Goal: Check status: Check status

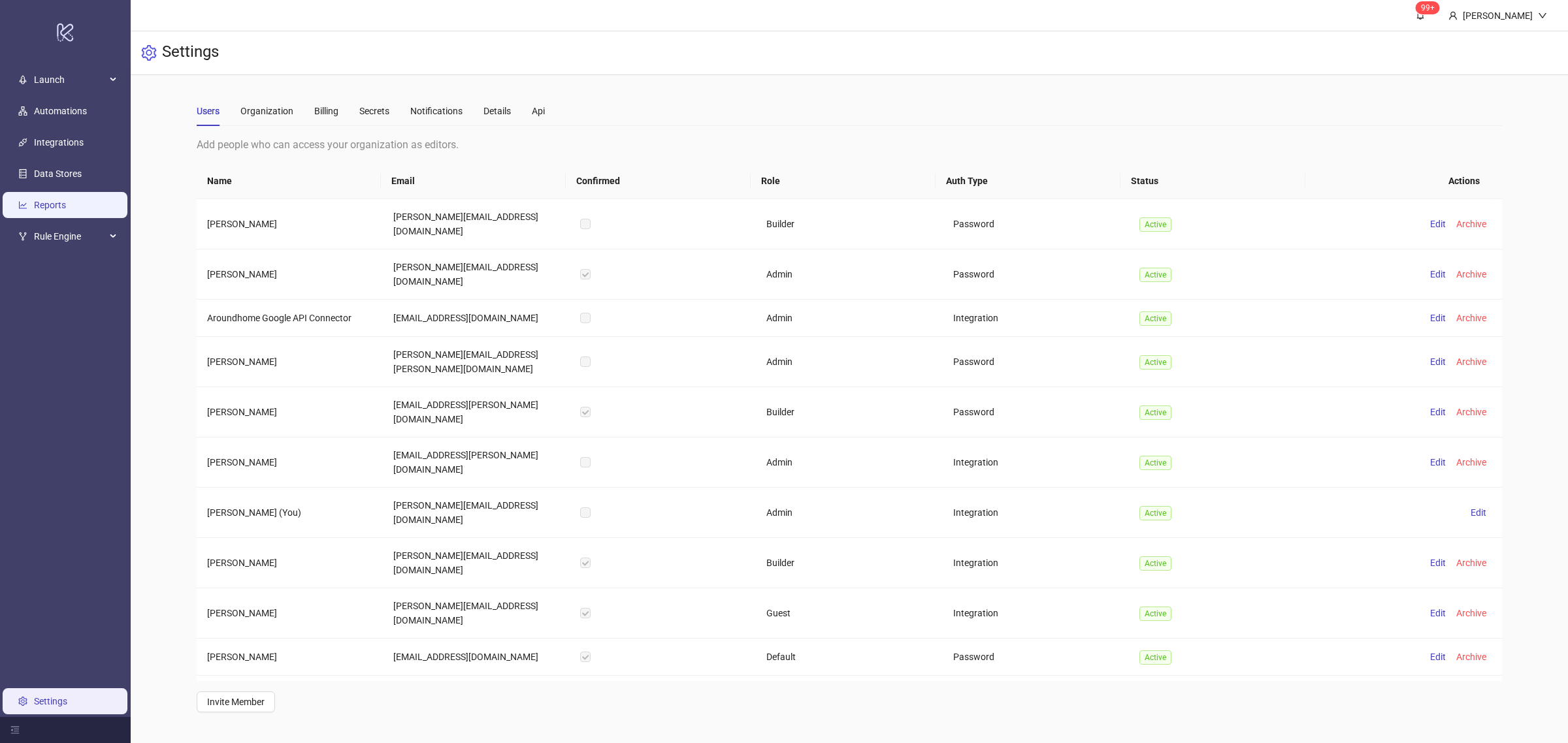
click at [66, 210] on link "Reports" at bounding box center [50, 205] width 32 height 10
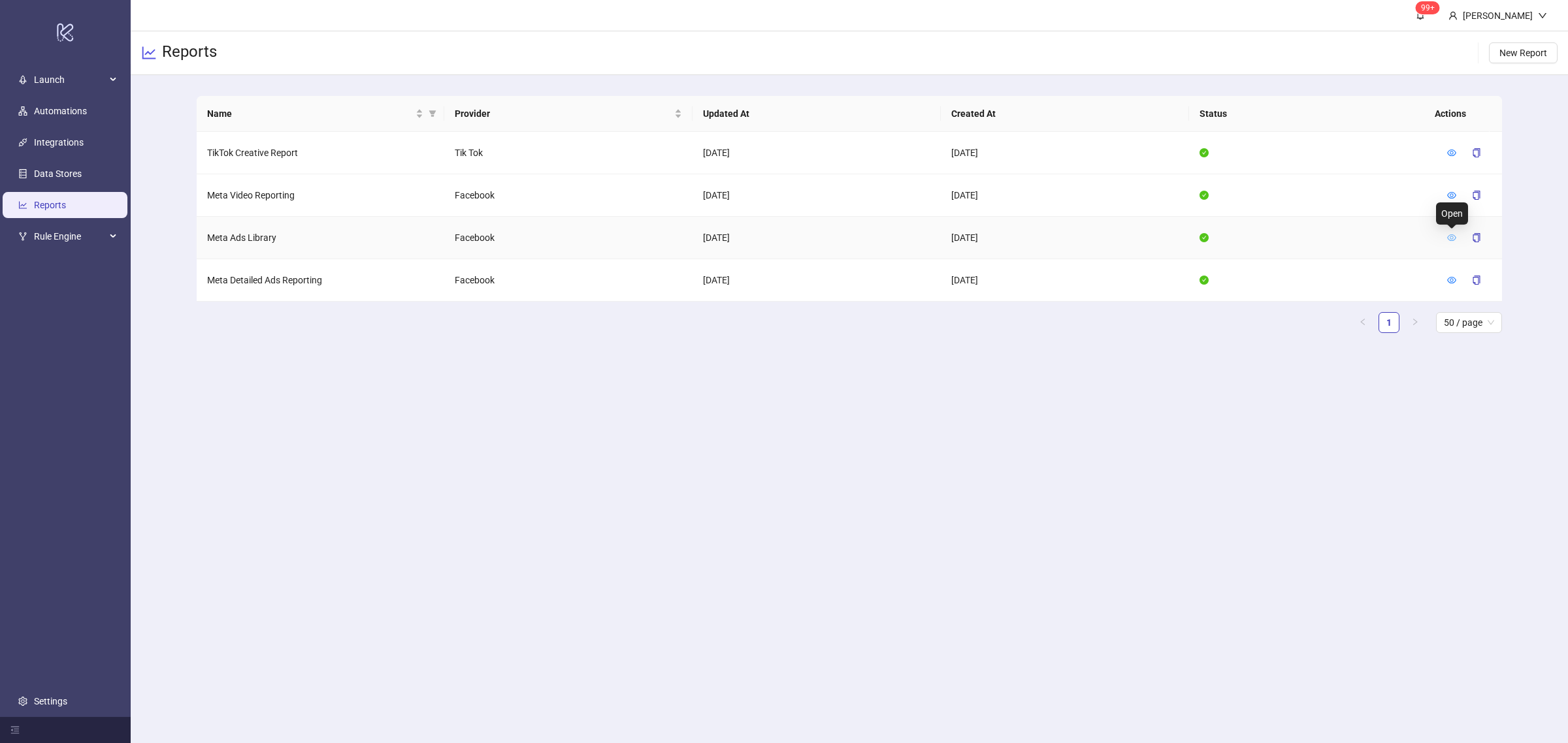
click at [1451, 235] on icon "eye" at bounding box center [1451, 238] width 9 height 9
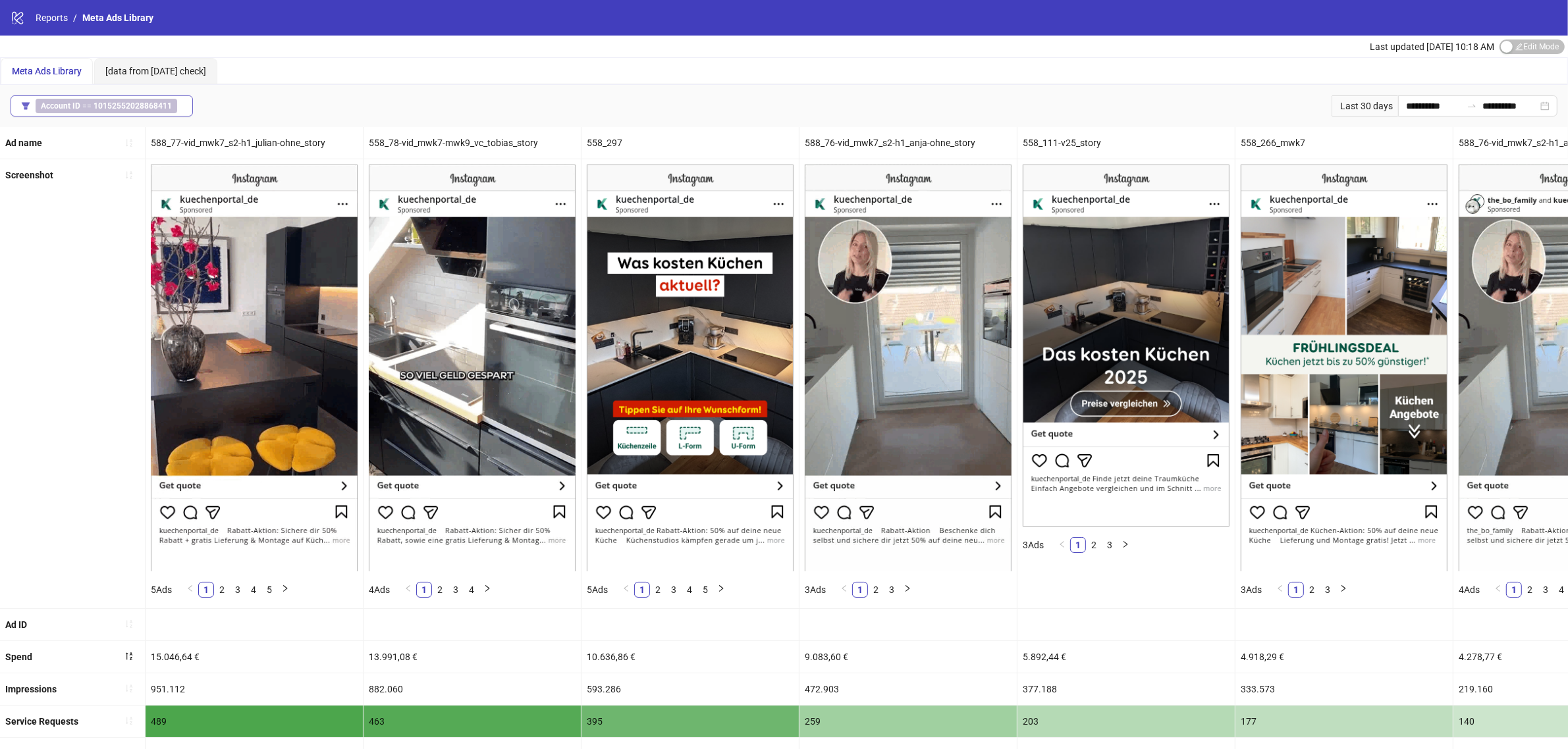
click at [146, 104] on b "10152552028868411" at bounding box center [133, 106] width 79 height 10
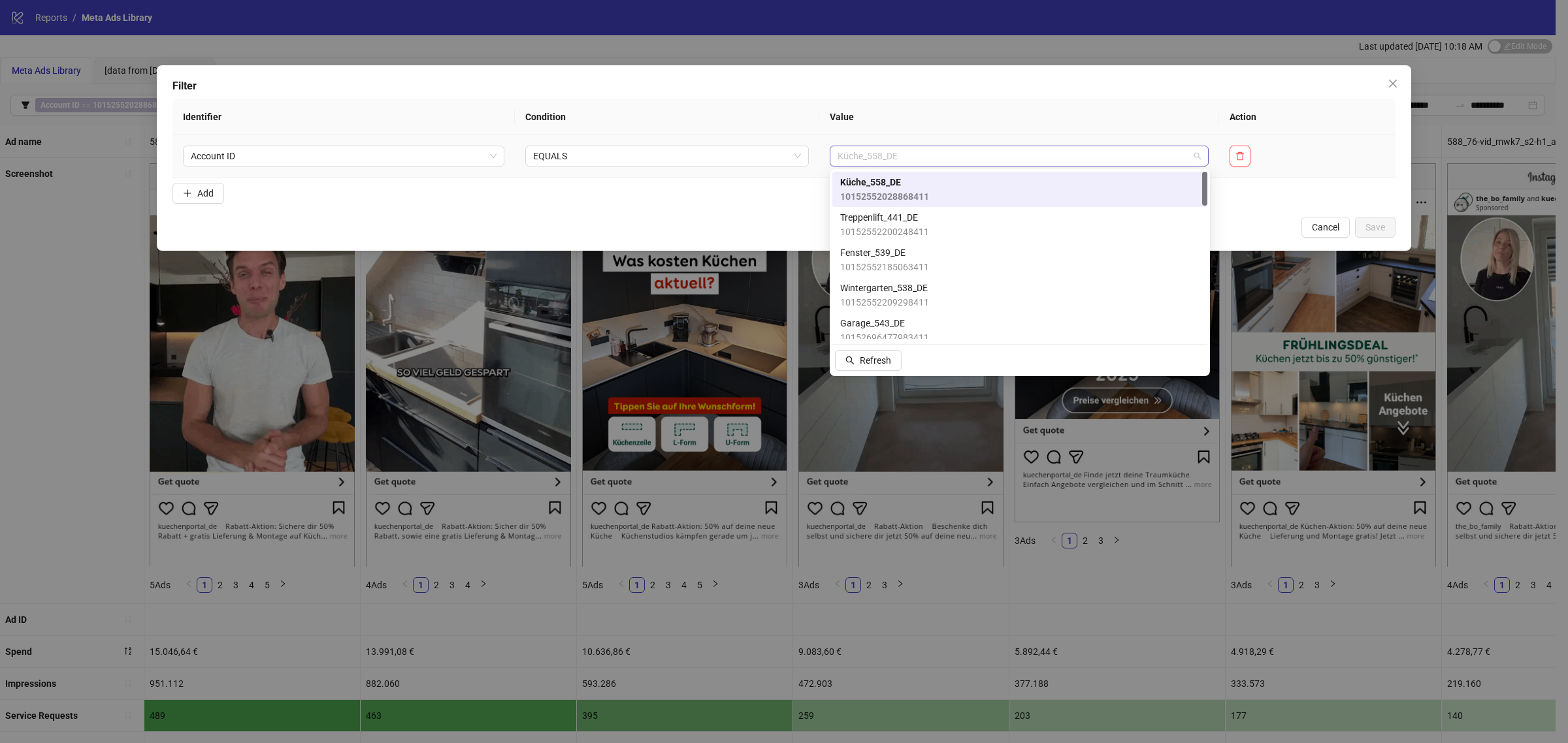
click at [840, 154] on span "Küche_558_DE" at bounding box center [1019, 156] width 364 height 20
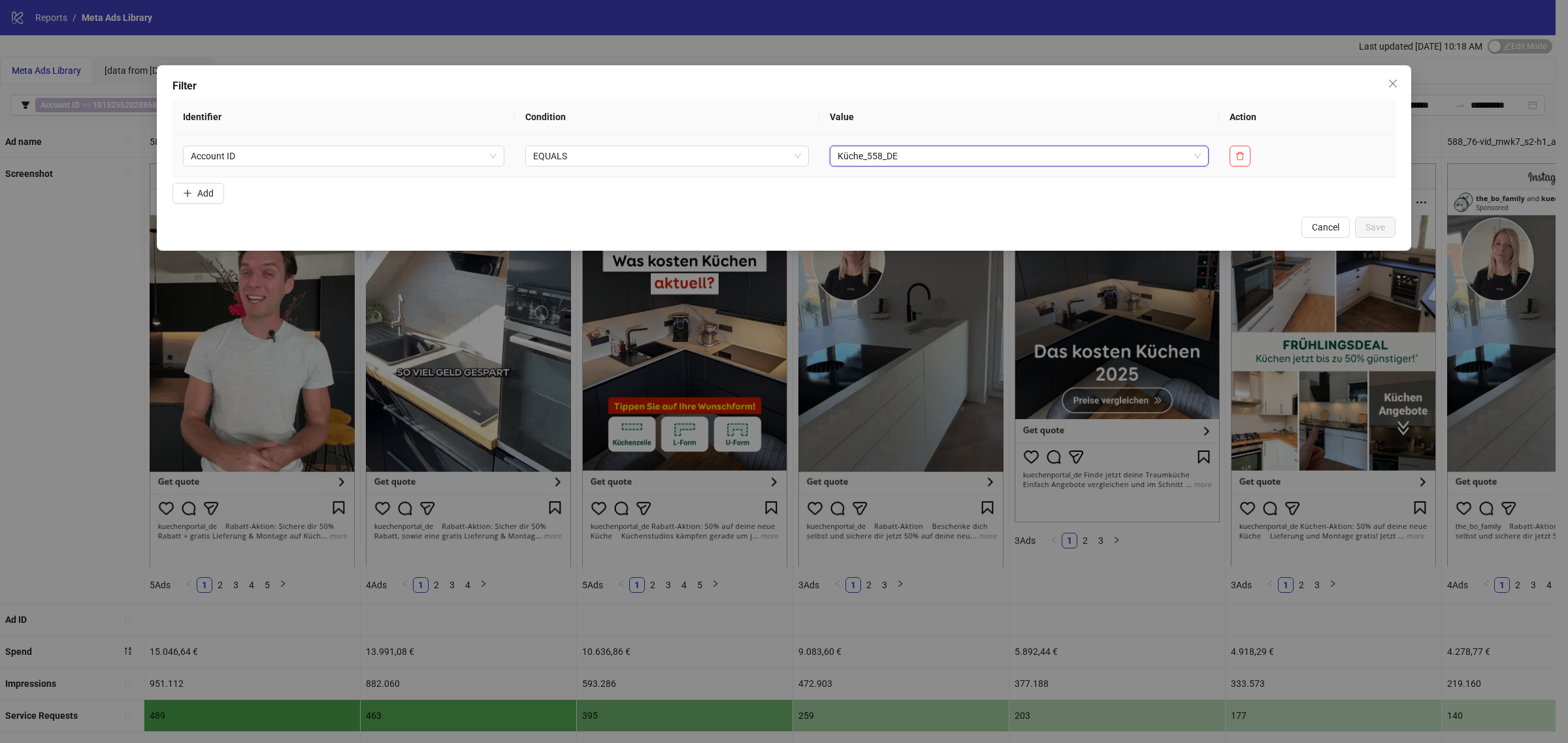
click at [840, 154] on span "Küche_558_DE" at bounding box center [1019, 156] width 364 height 20
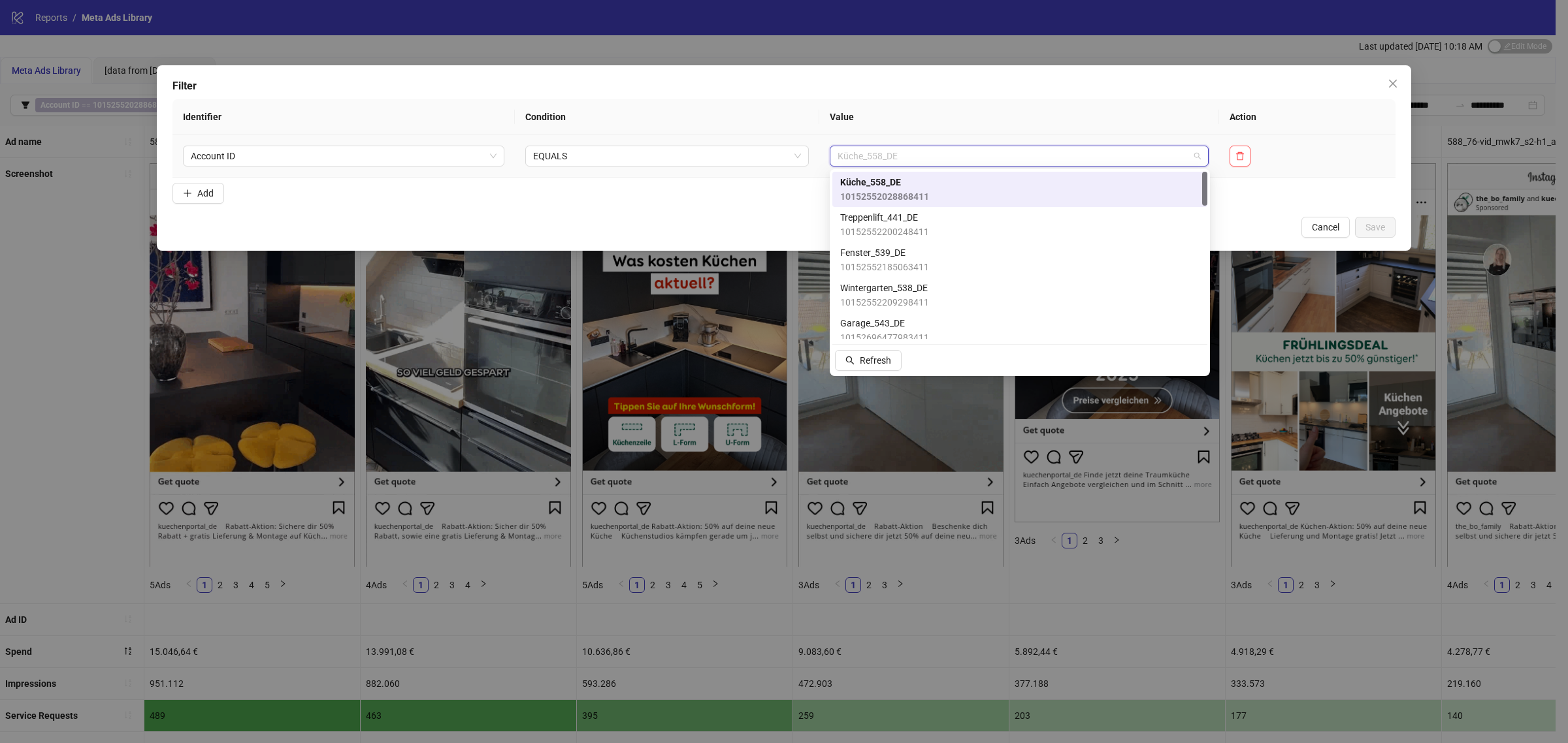
click at [880, 149] on span "Küche_558_DE" at bounding box center [1019, 156] width 364 height 20
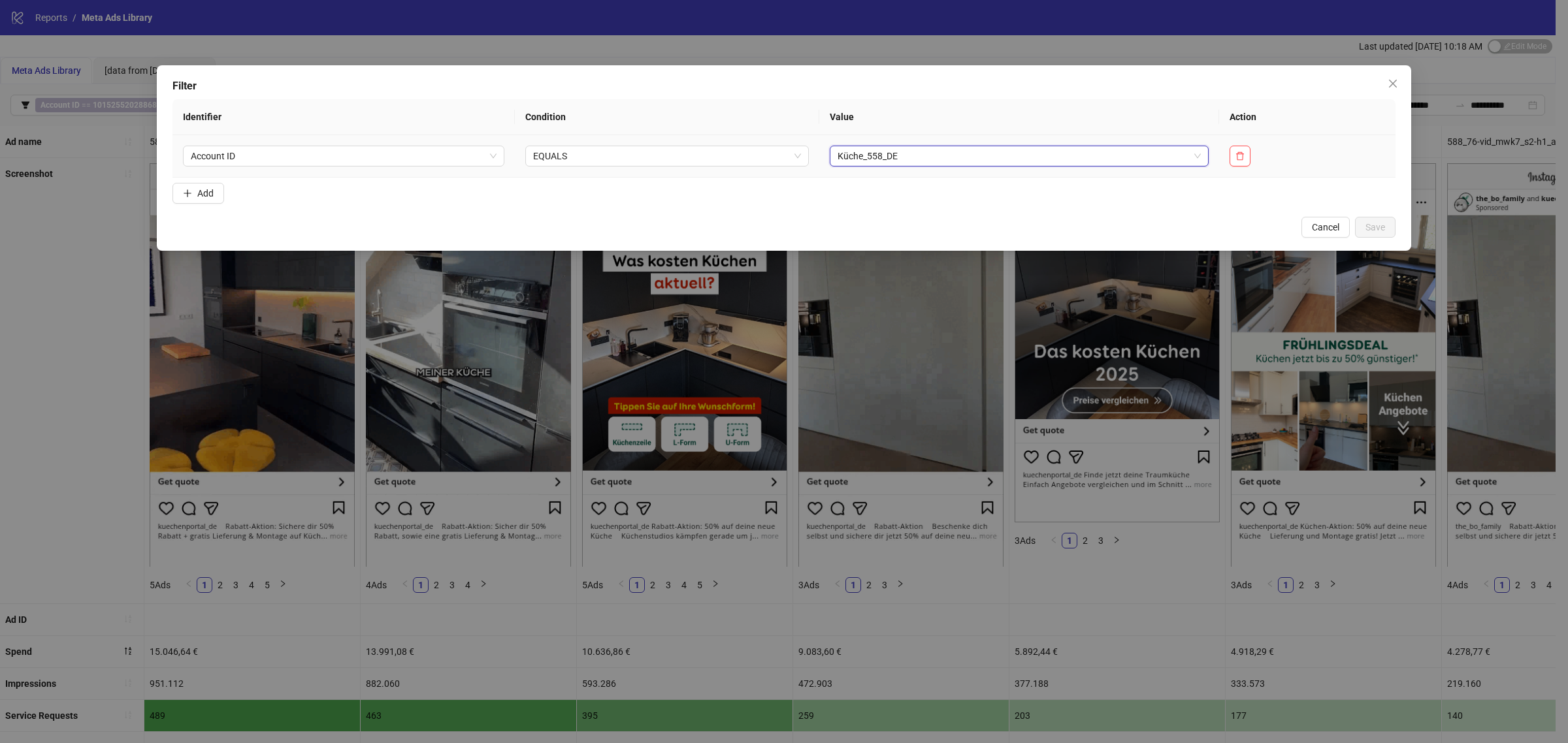
click at [880, 149] on span "Küche_558_DE" at bounding box center [1019, 156] width 364 height 20
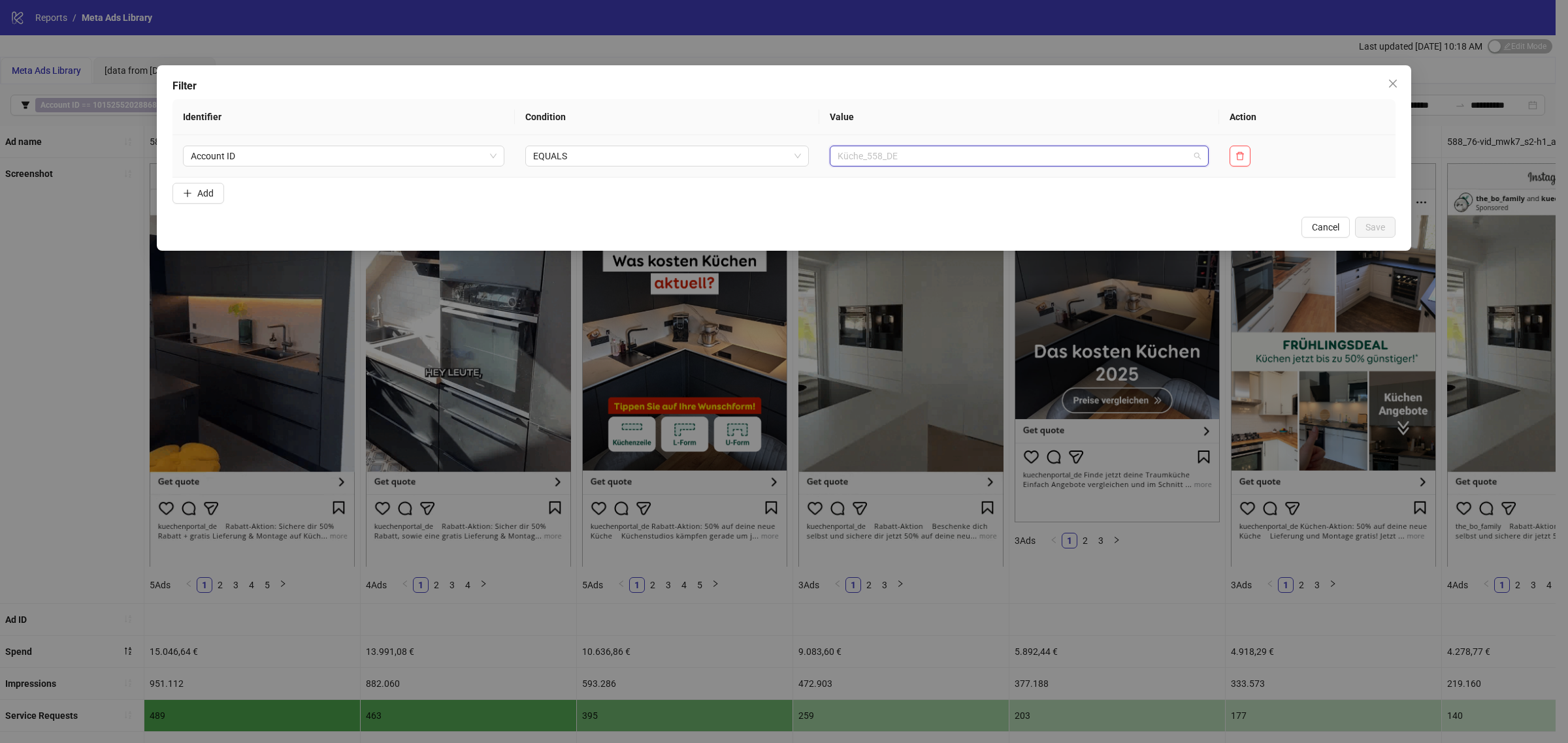
click at [880, 149] on span "Küche_558_DE" at bounding box center [1019, 156] width 364 height 20
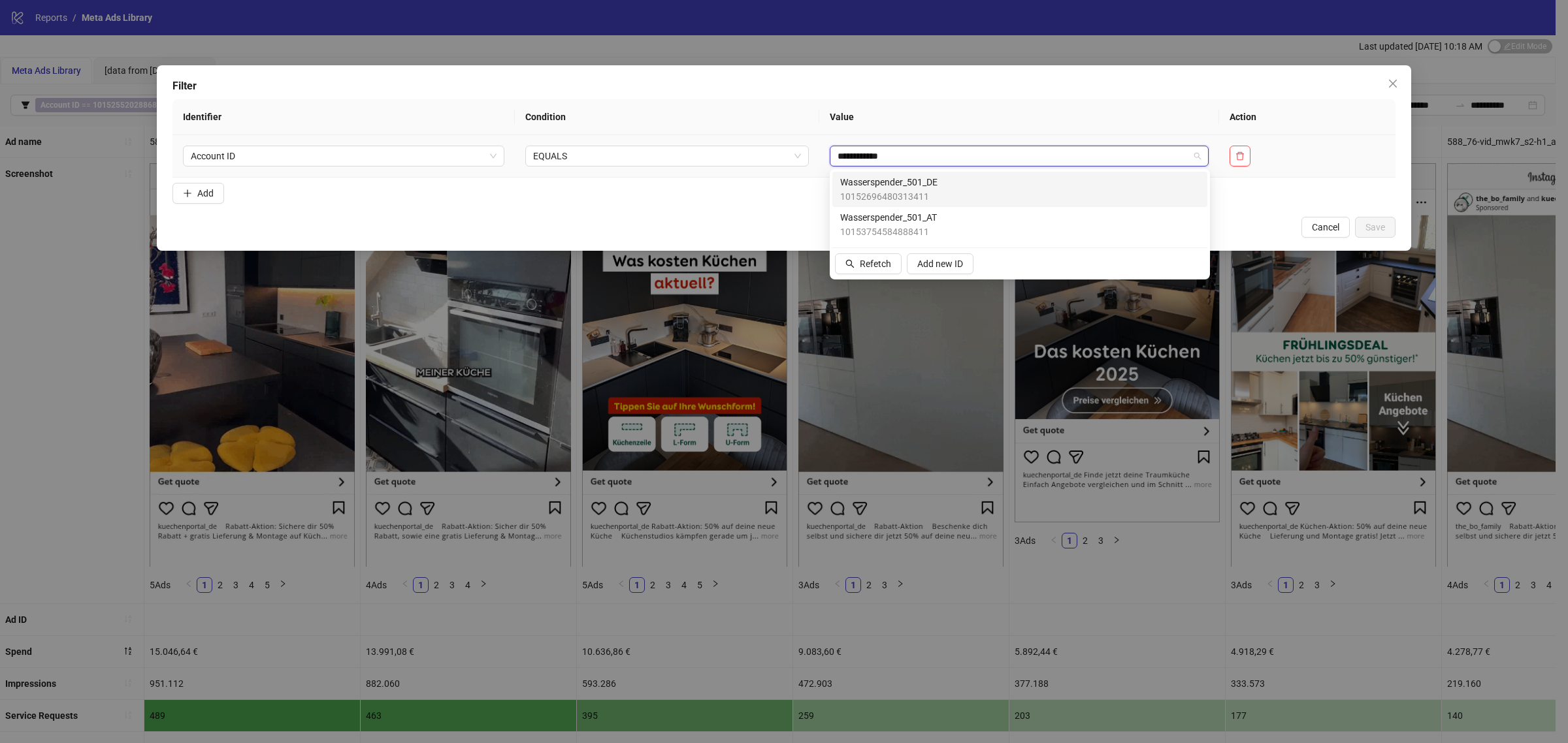
type input "**********"
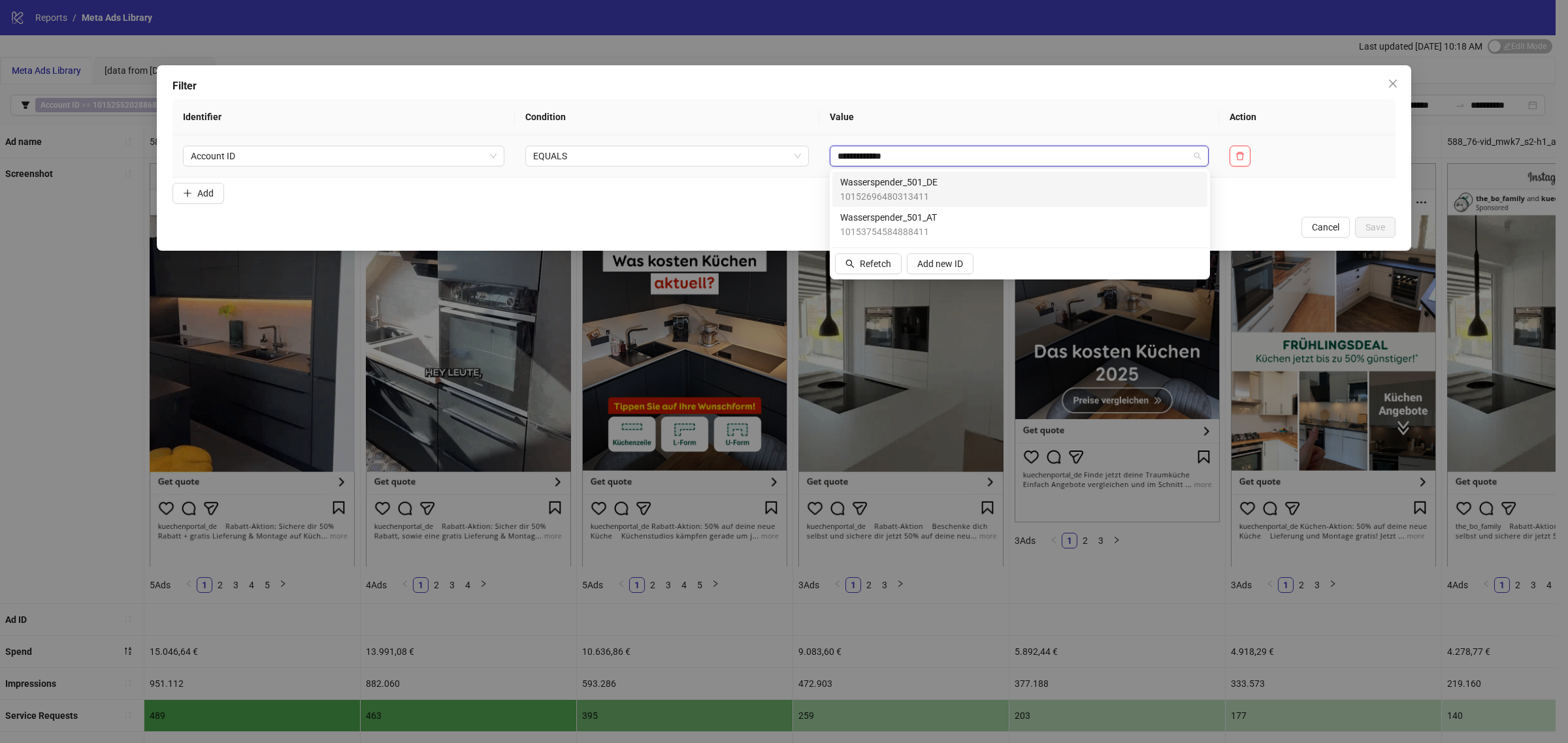
click at [905, 184] on span "Wasserspender_501_DE" at bounding box center [889, 182] width 98 height 14
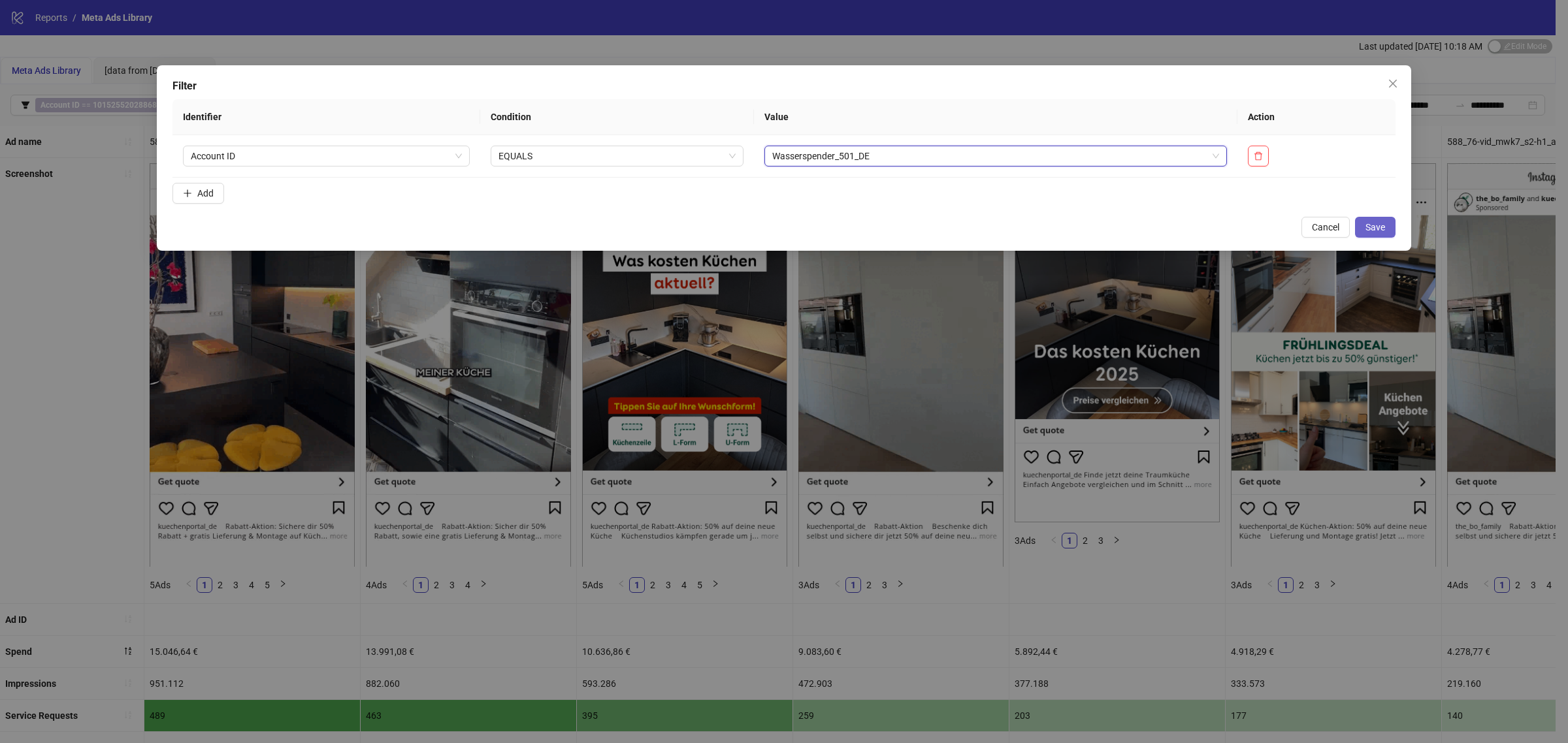
click at [1373, 231] on span "Save" at bounding box center [1375, 227] width 20 height 10
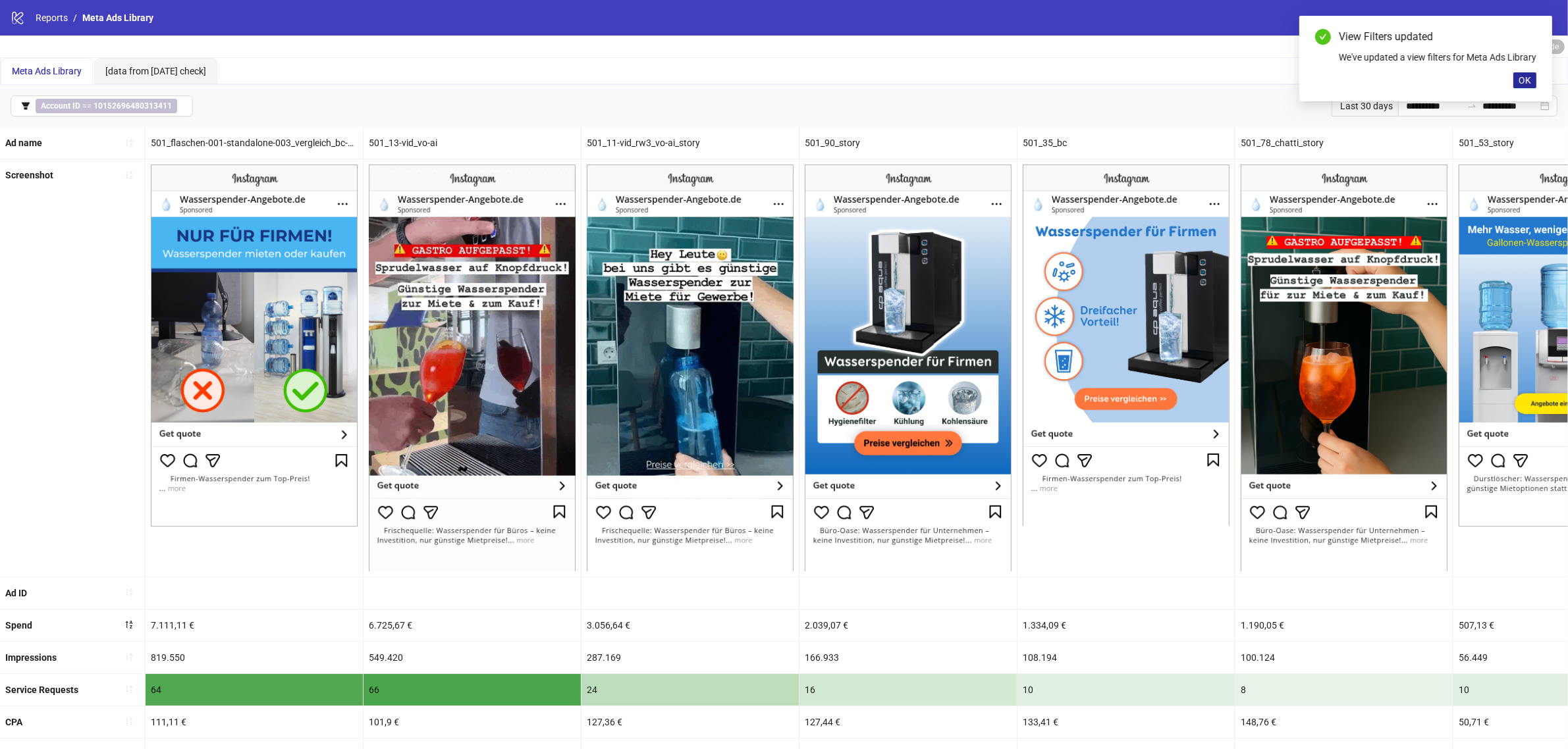
click at [1528, 86] on span "OK" at bounding box center [1525, 80] width 13 height 10
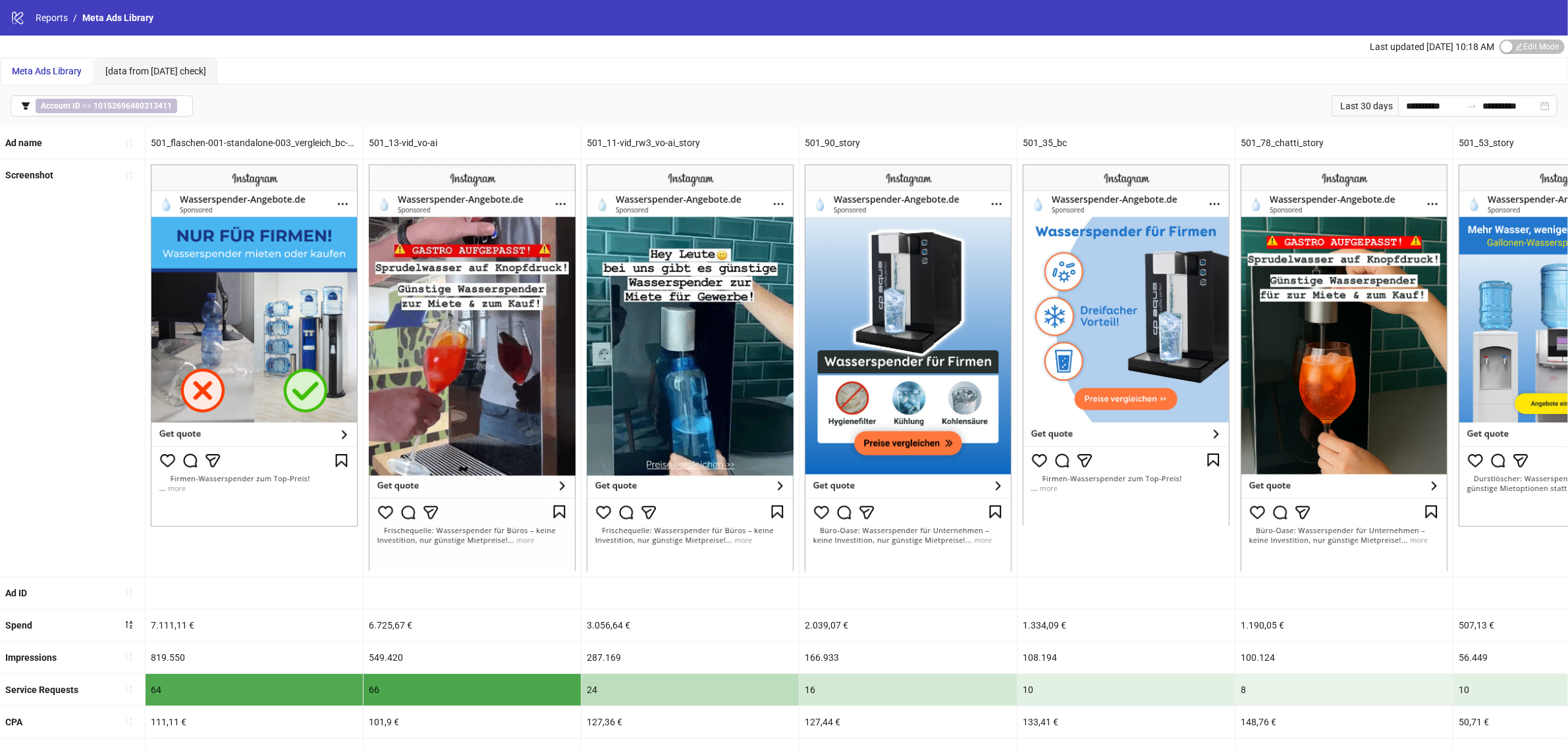
click at [1362, 109] on div "Last 30 days" at bounding box center [1365, 106] width 67 height 21
click at [1406, 103] on input "**********" at bounding box center [1434, 106] width 56 height 14
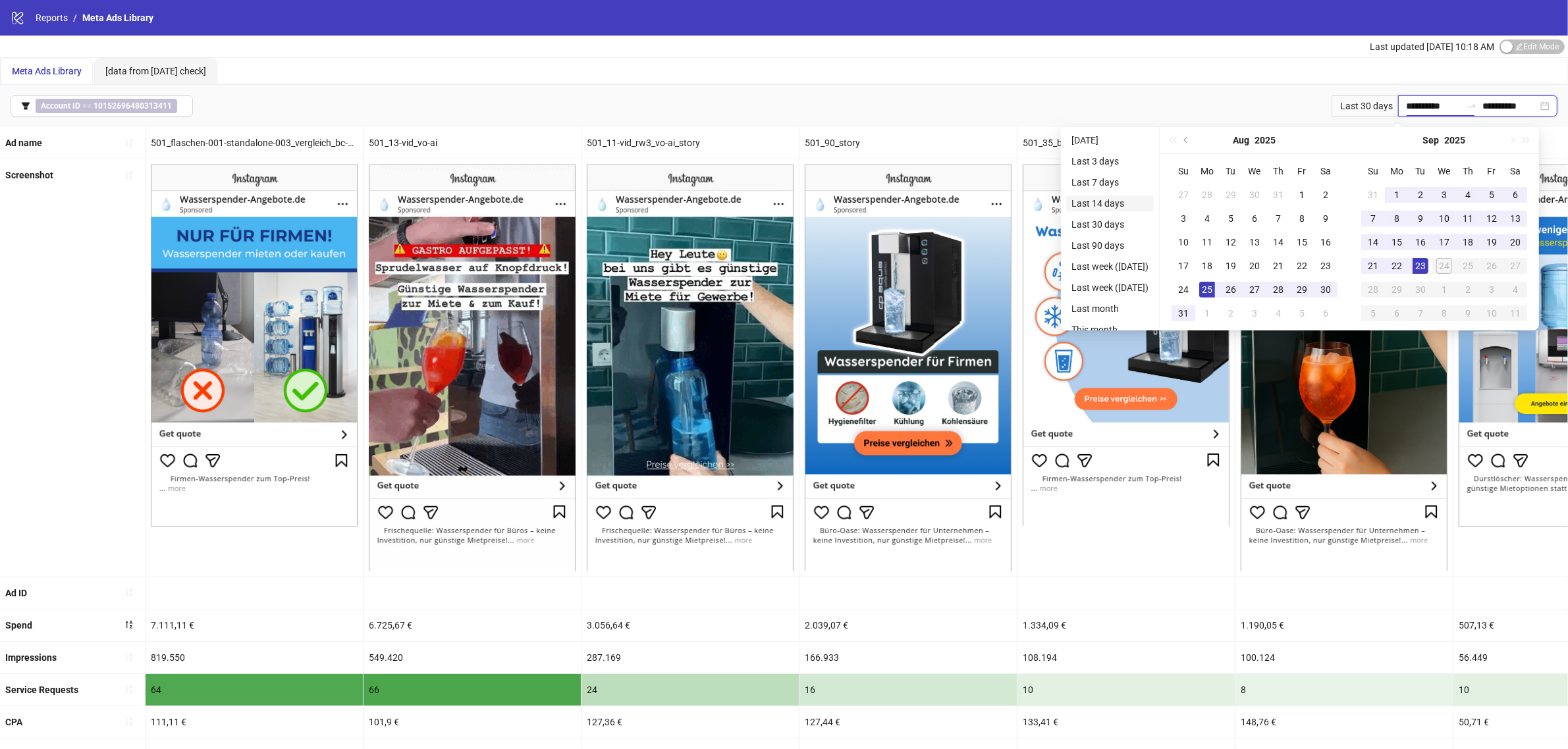
type input "**********"
click at [1118, 199] on li "Last 14 days" at bounding box center [1110, 203] width 87 height 16
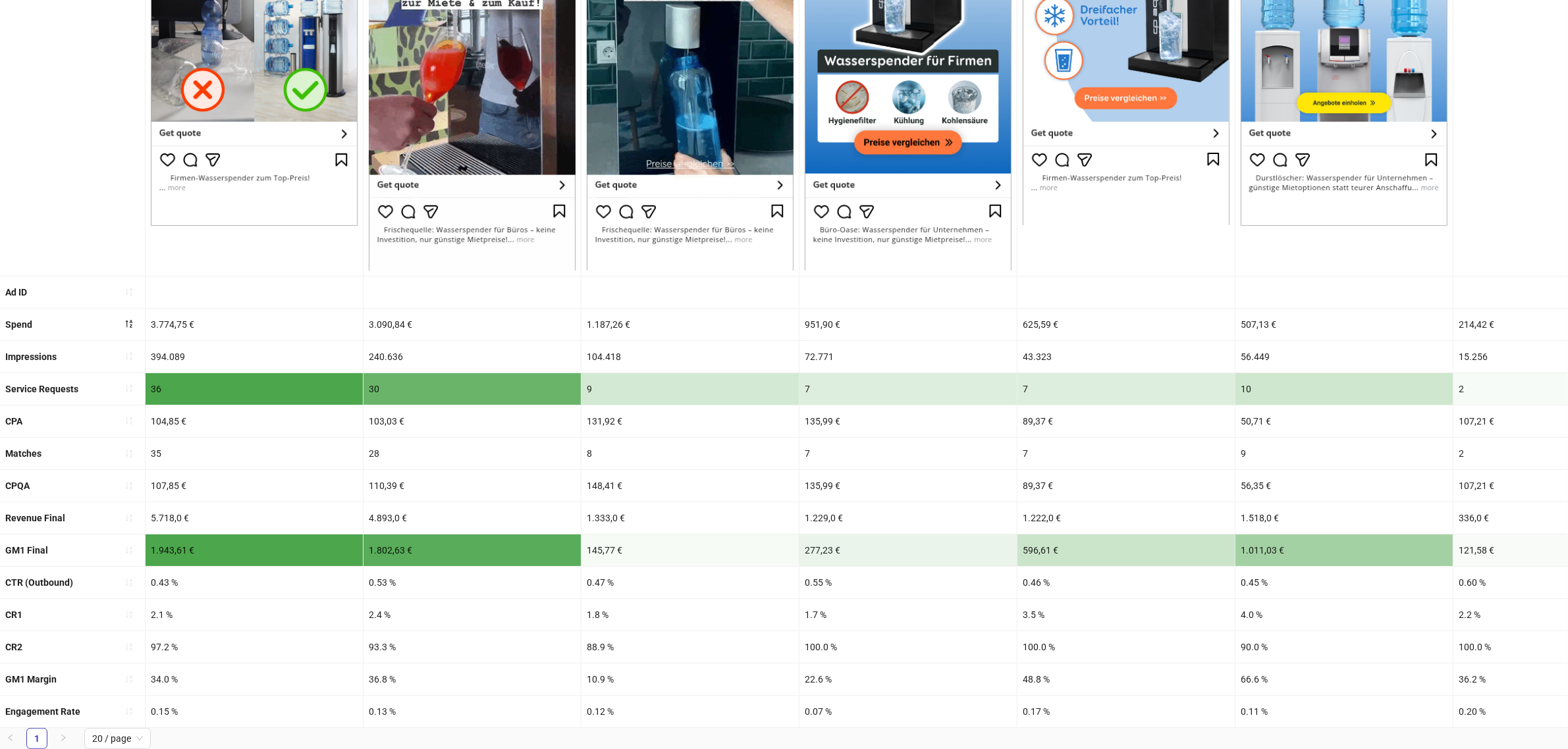
scroll to position [319, 0]
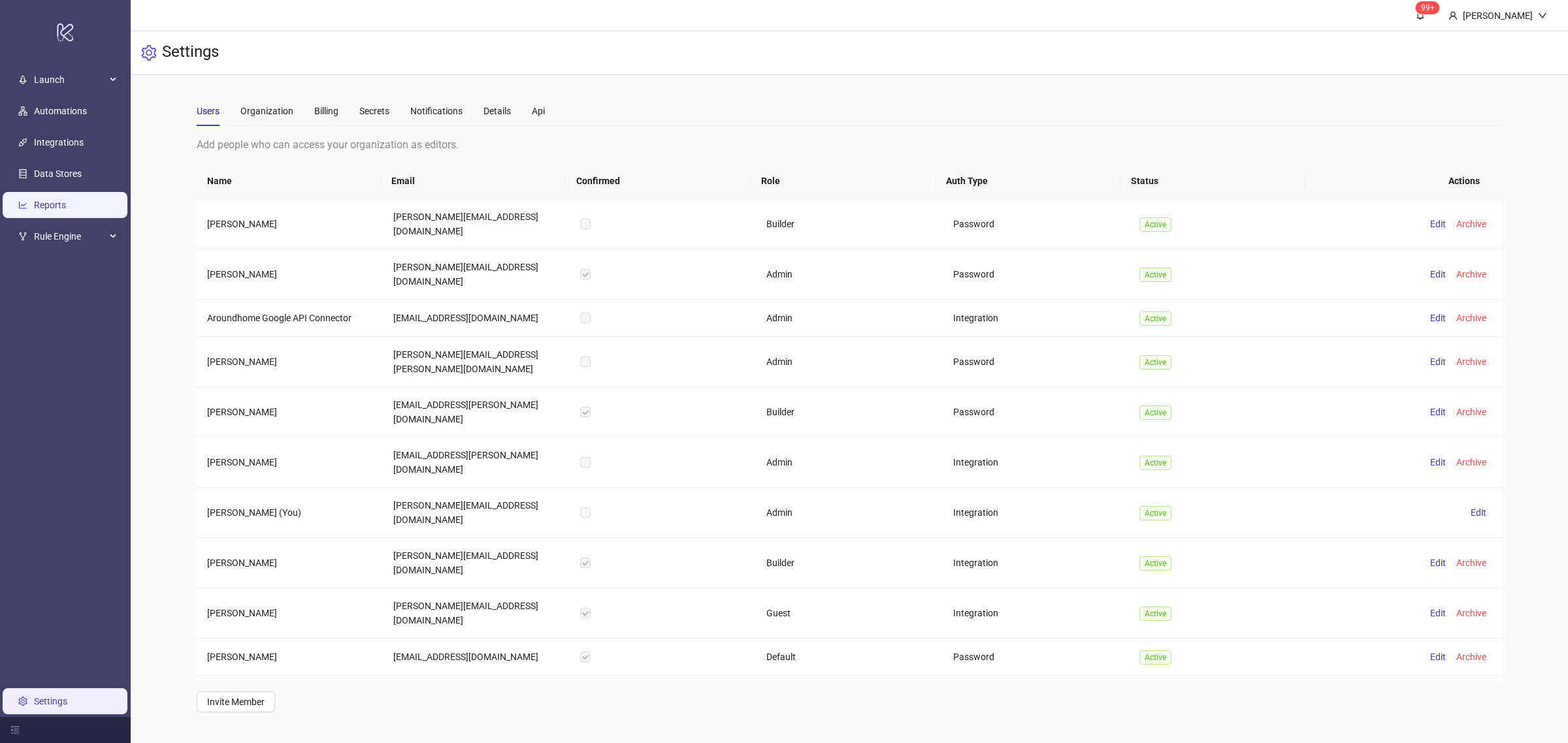
click at [66, 206] on link "Reports" at bounding box center [50, 205] width 32 height 10
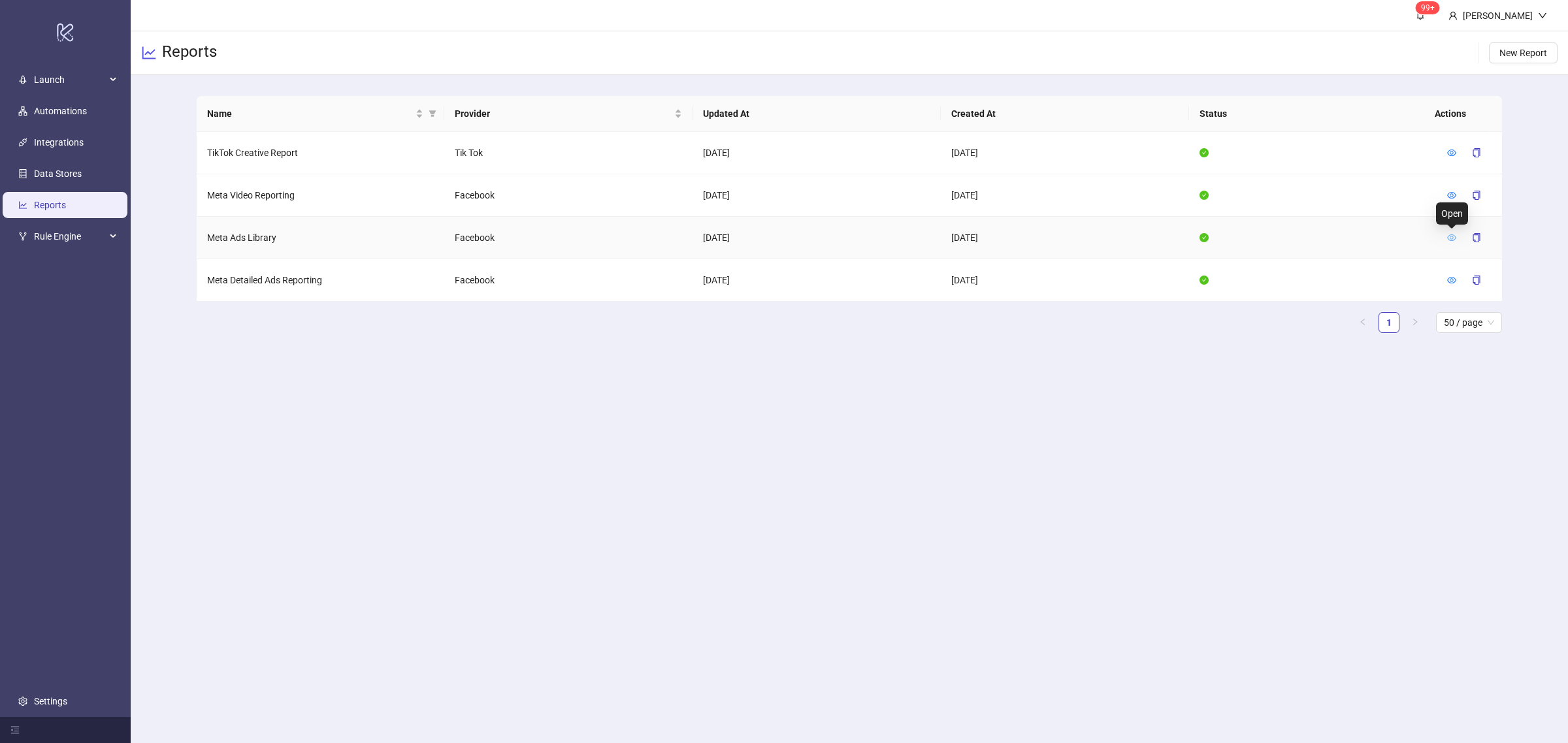
click at [1451, 239] on icon "eye" at bounding box center [1451, 238] width 9 height 9
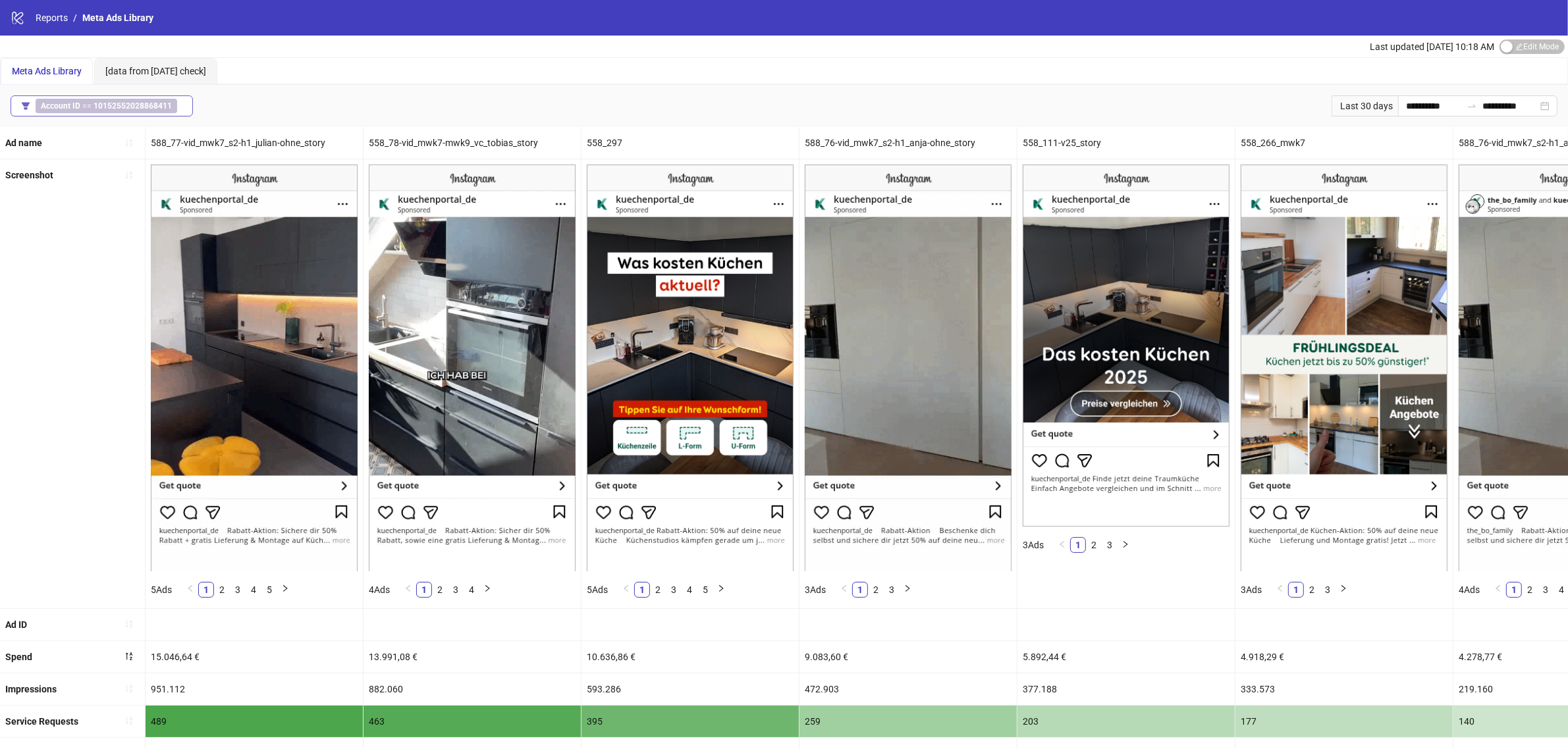
click at [141, 104] on b "10152552028868411" at bounding box center [133, 106] width 79 height 10
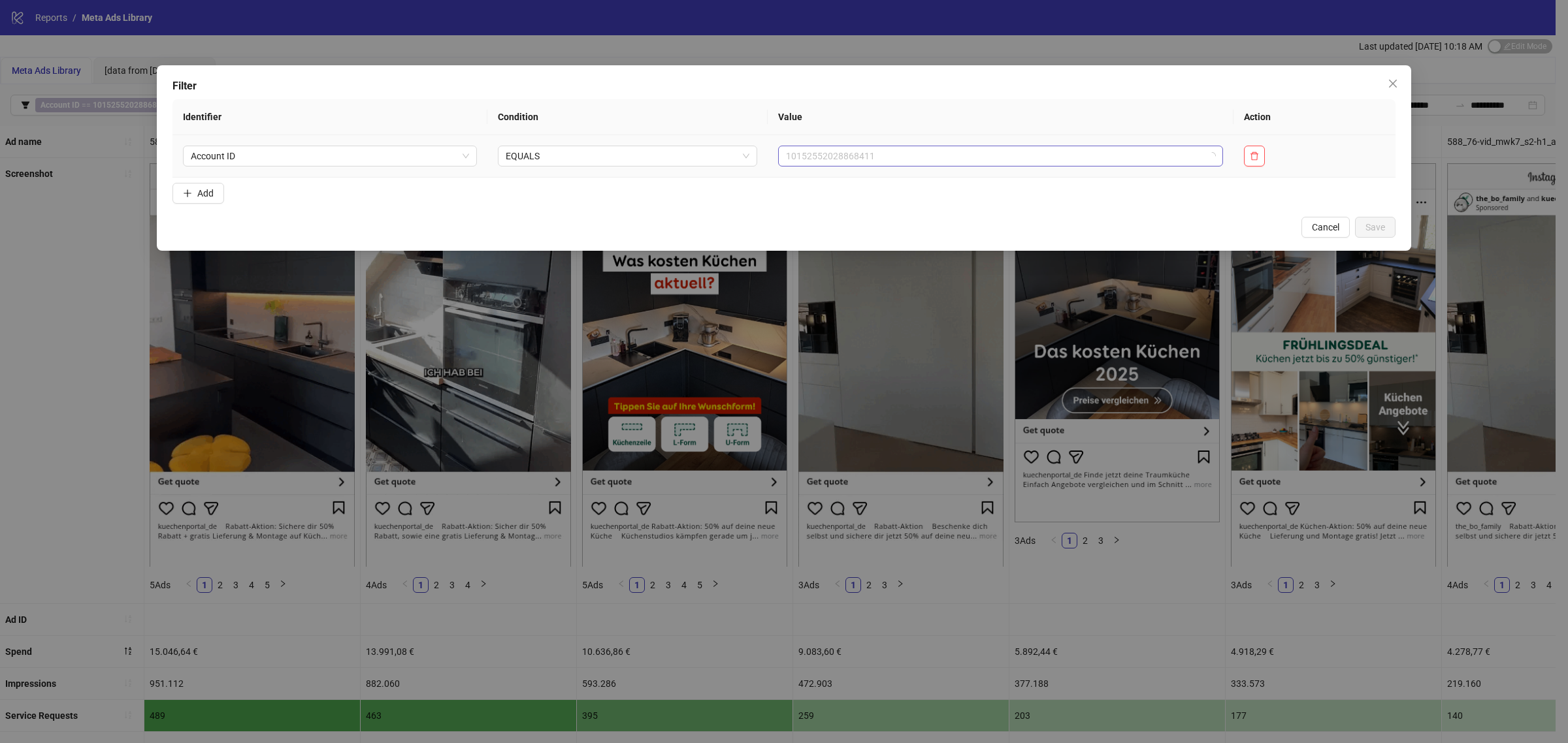
click at [799, 158] on span "10152552028868411" at bounding box center [1000, 156] width 429 height 20
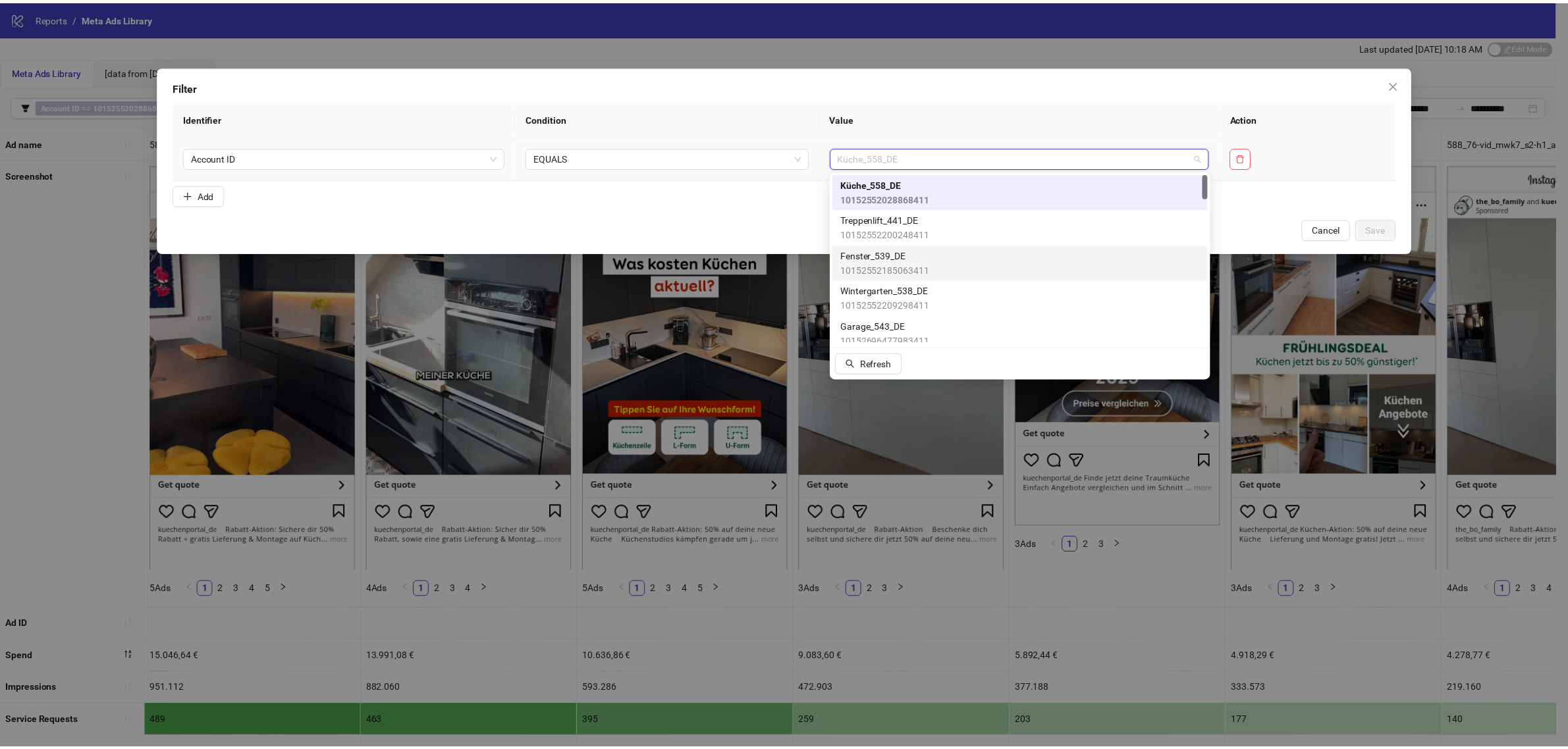
scroll to position [30, 0]
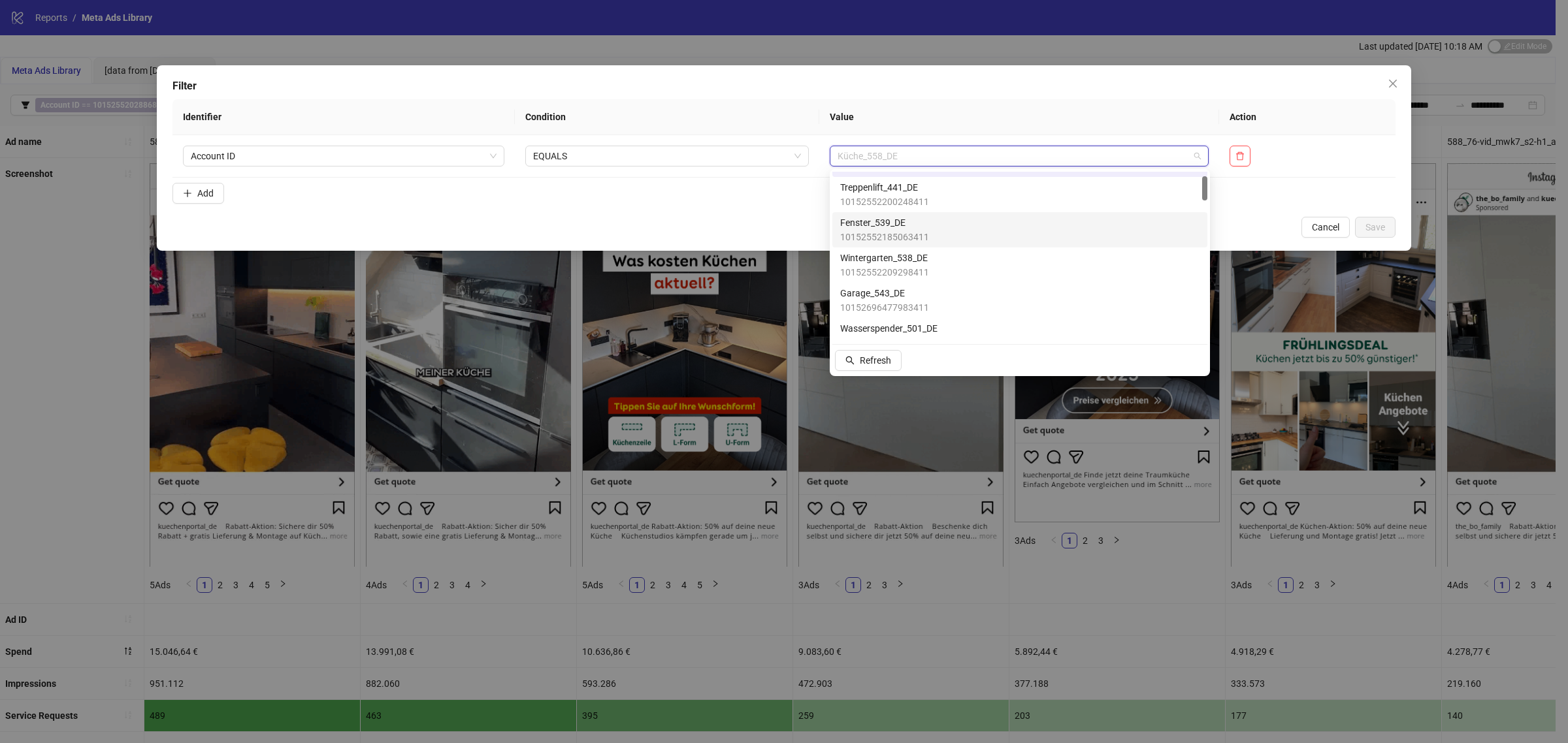
click at [1262, 100] on th "Action" at bounding box center [1307, 117] width 176 height 36
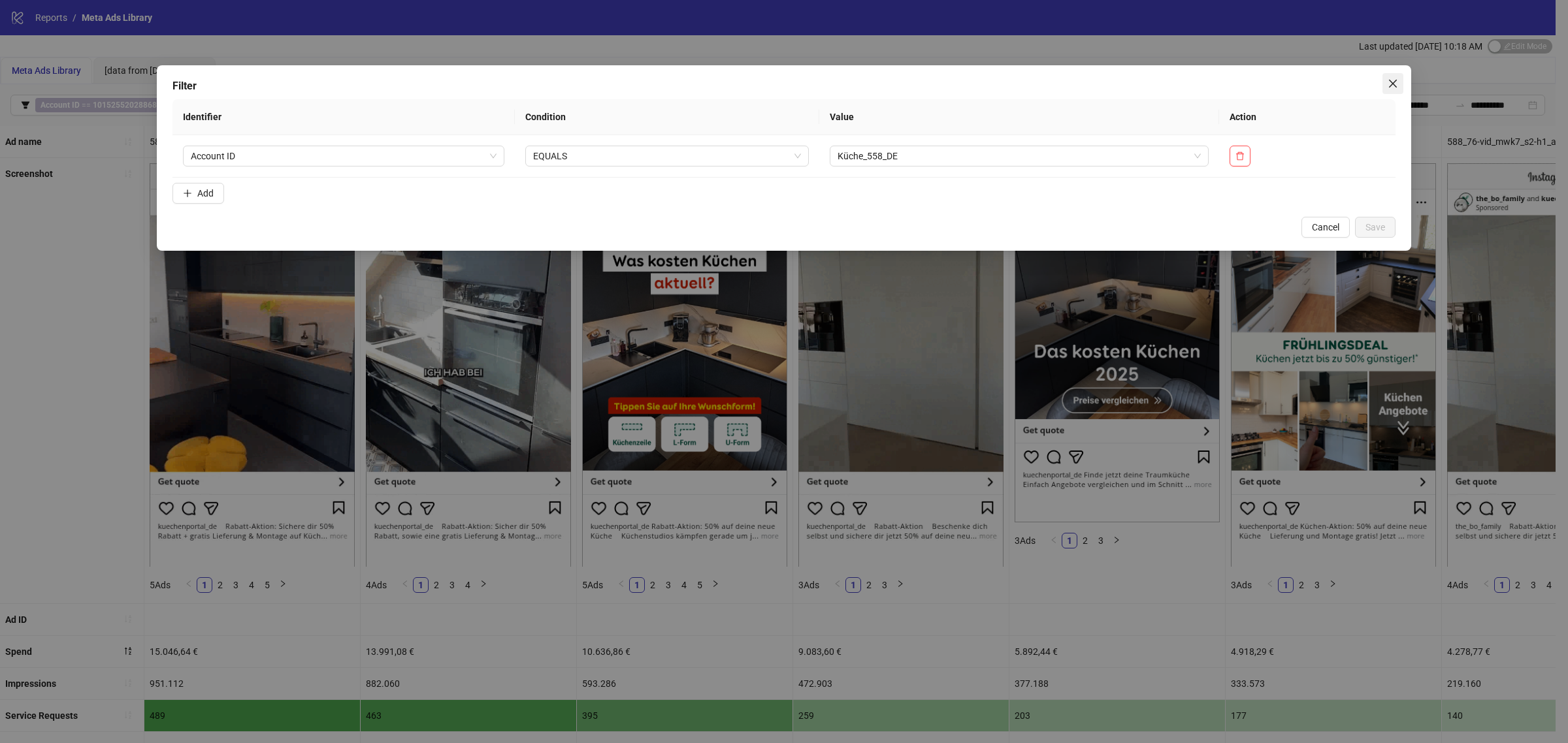
click at [1399, 82] on span "Close" at bounding box center [1392, 83] width 21 height 10
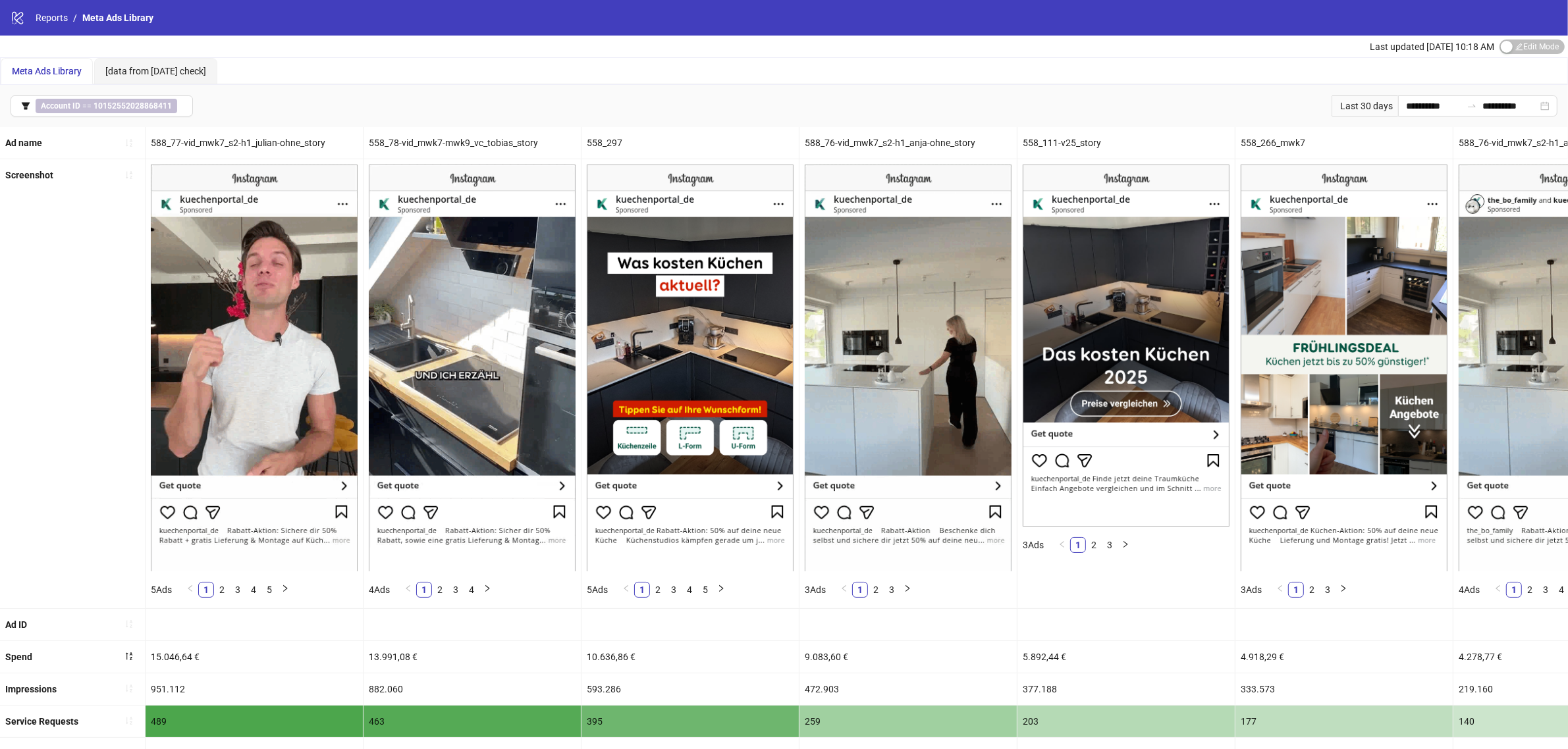
click at [1340, 113] on div "Last 30 days" at bounding box center [1365, 106] width 67 height 21
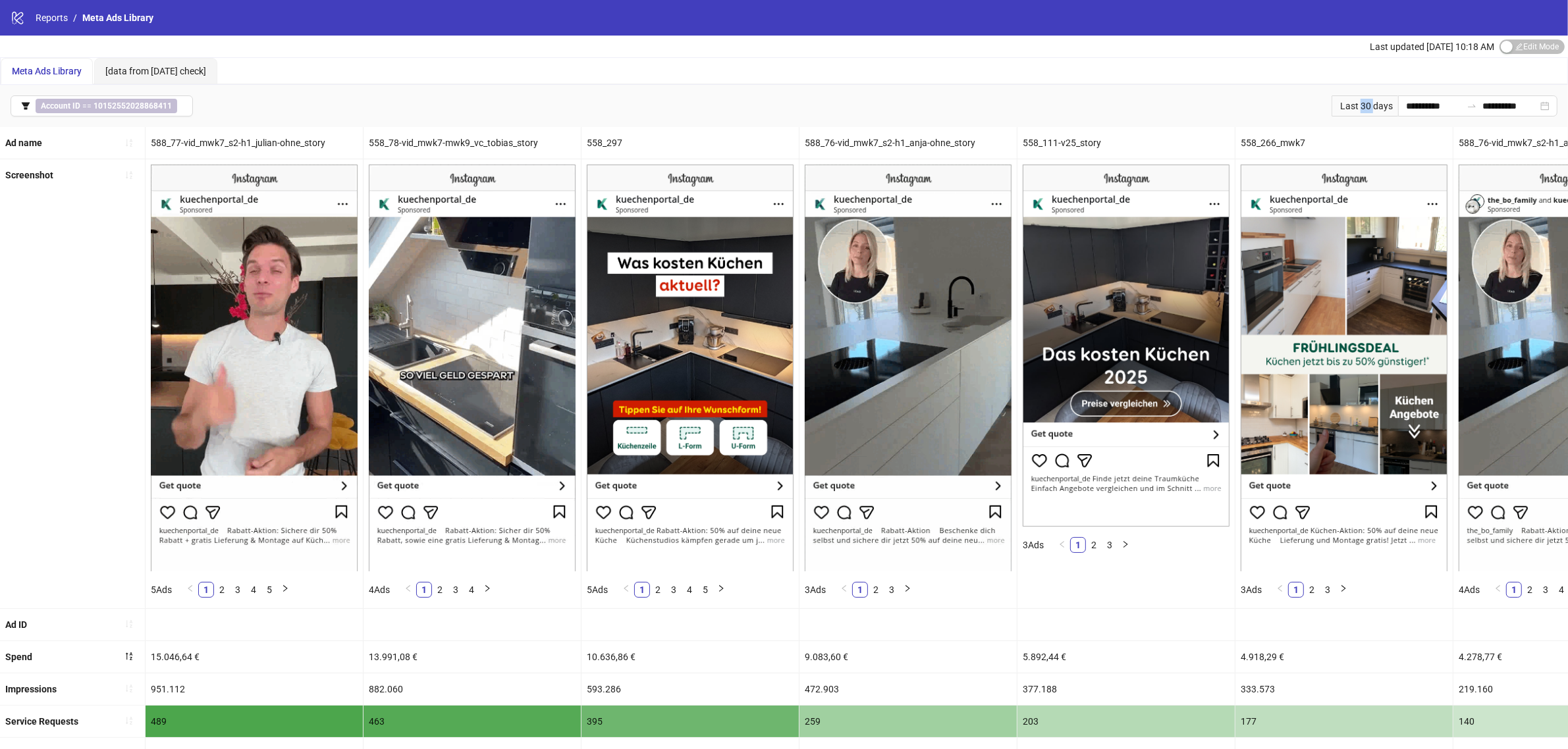
click at [1341, 113] on div "Last 30 days" at bounding box center [1365, 106] width 67 height 21
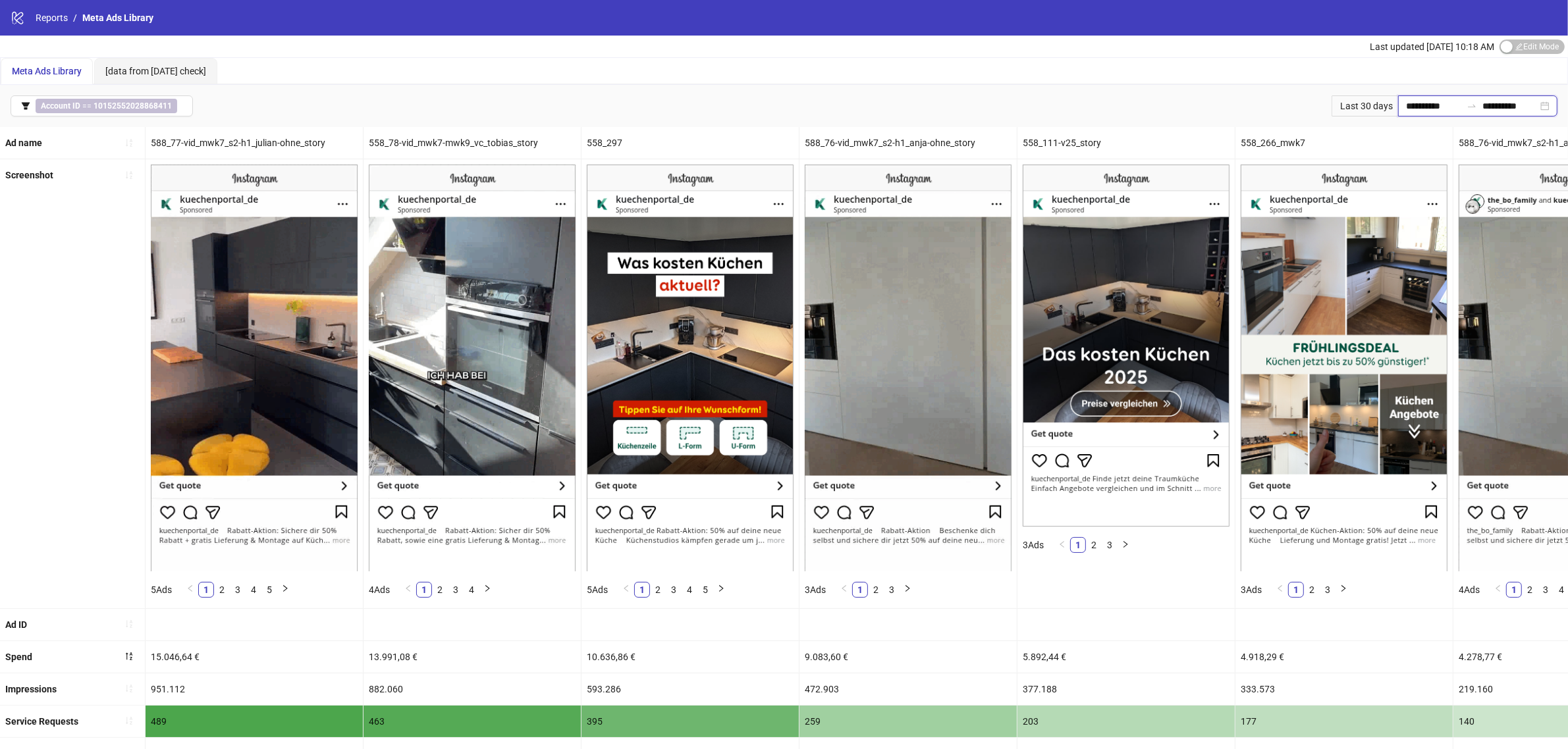
click at [1406, 103] on input "**********" at bounding box center [1434, 106] width 56 height 14
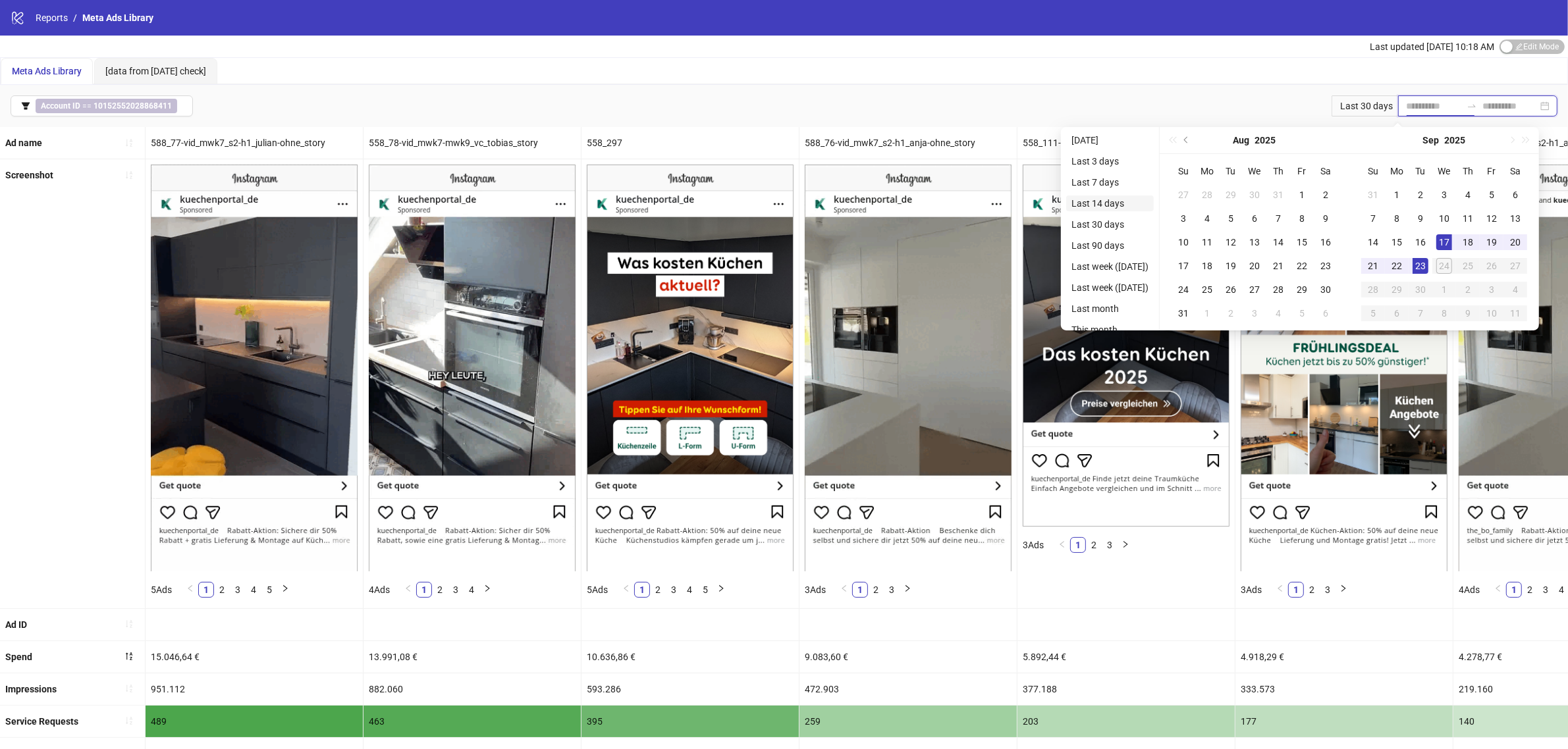
type input "**********"
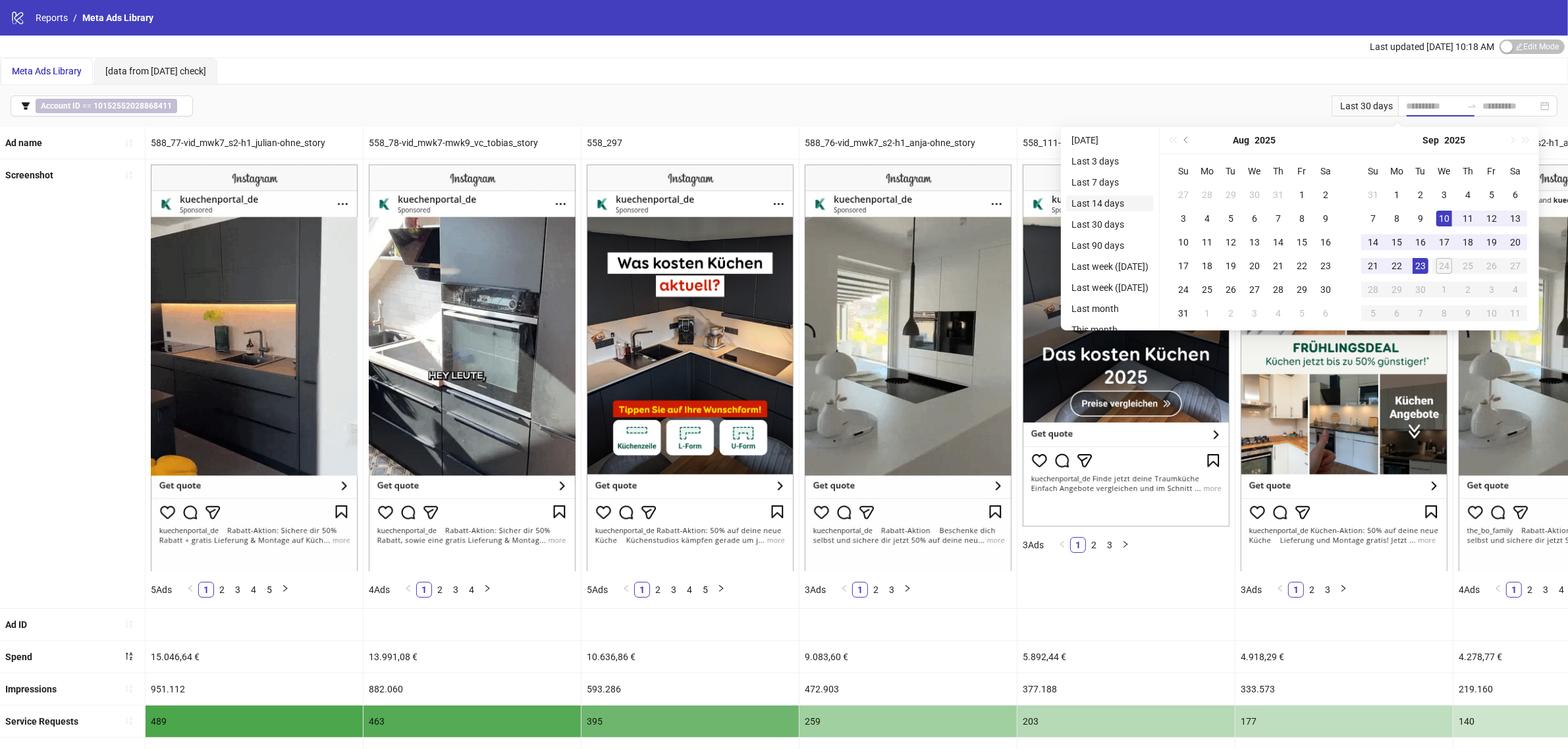
click at [1085, 202] on li "Last 14 days" at bounding box center [1110, 203] width 87 height 16
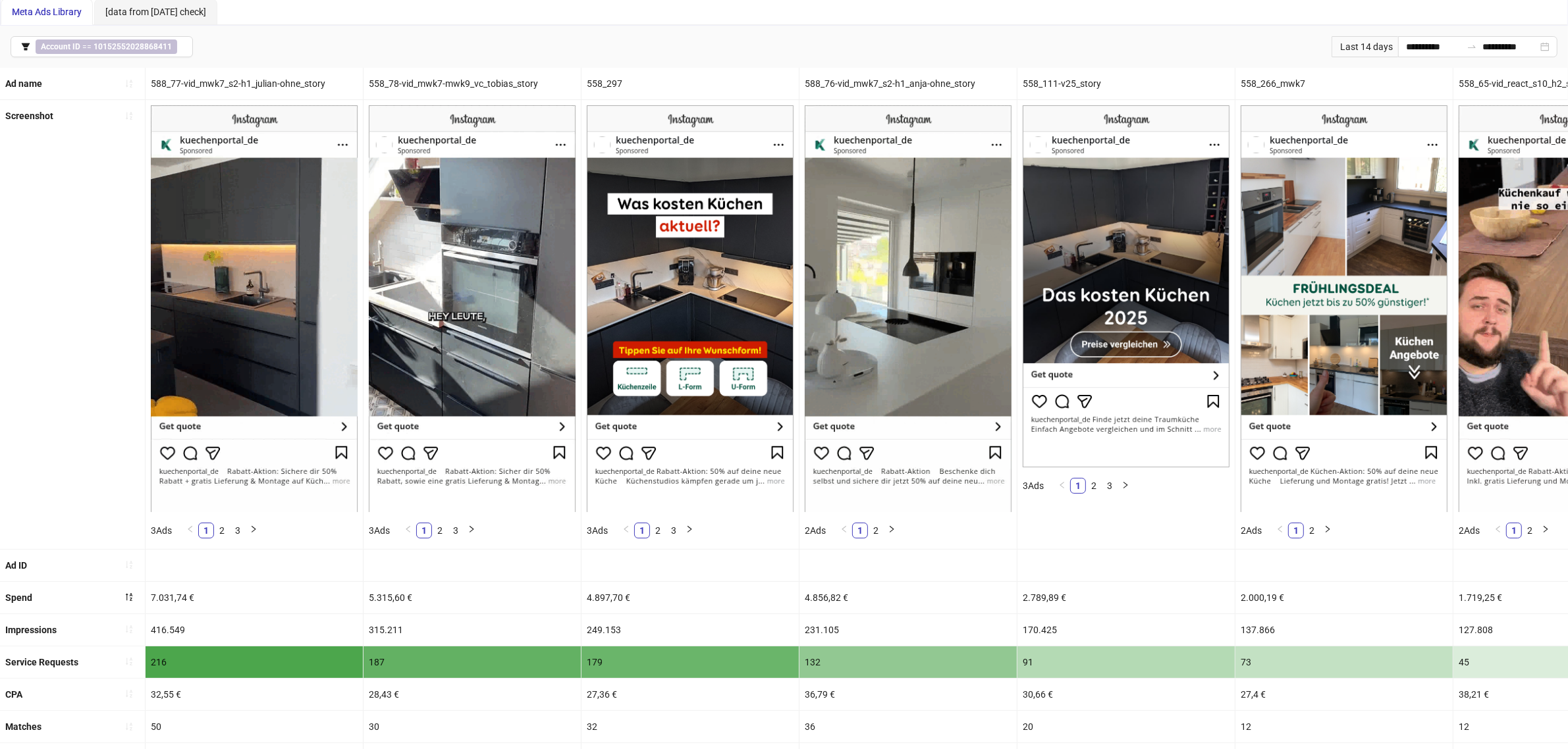
scroll to position [34, 0]
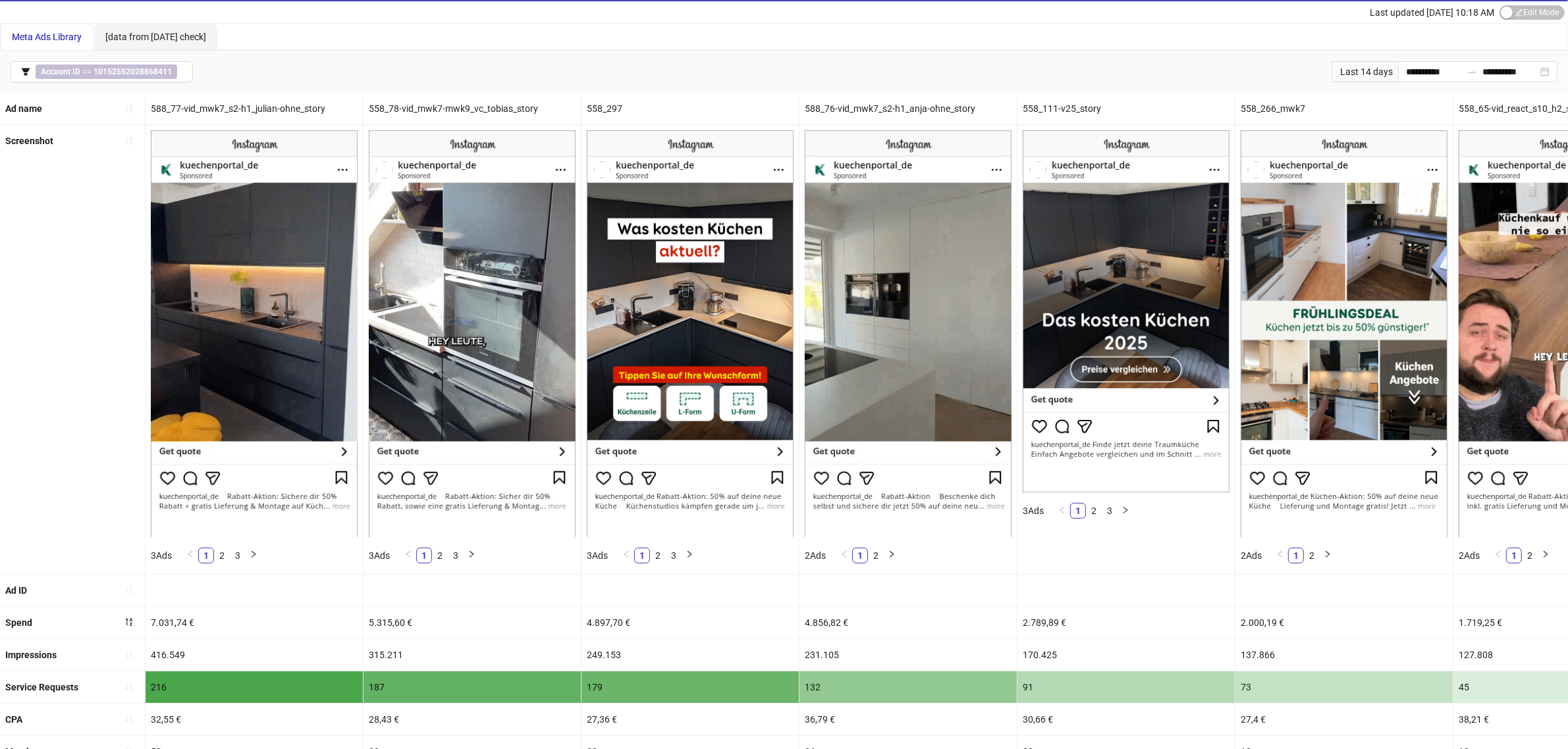
click at [610, 106] on div "558_297" at bounding box center [690, 109] width 218 height 32
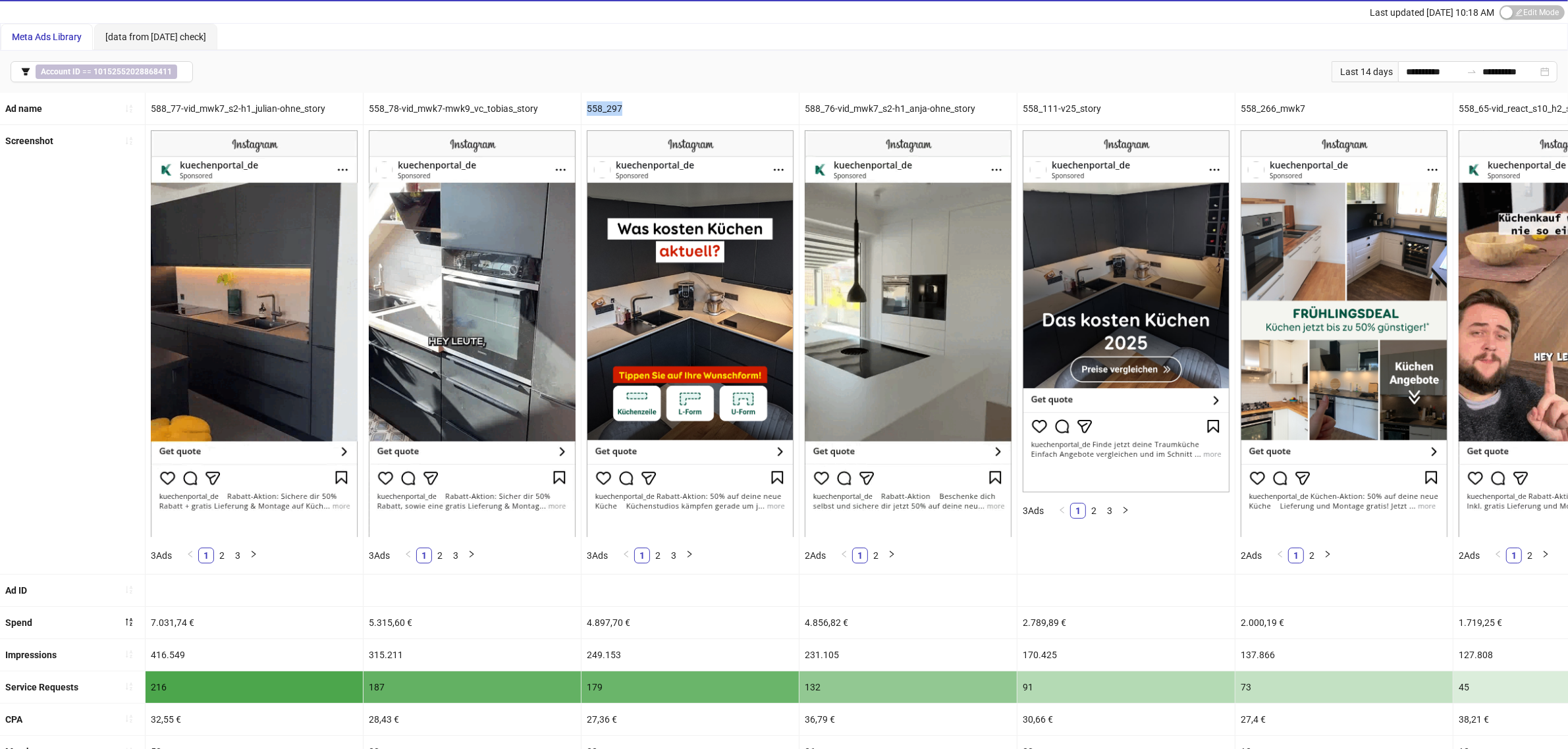
click at [610, 106] on div "558_297" at bounding box center [690, 109] width 218 height 32
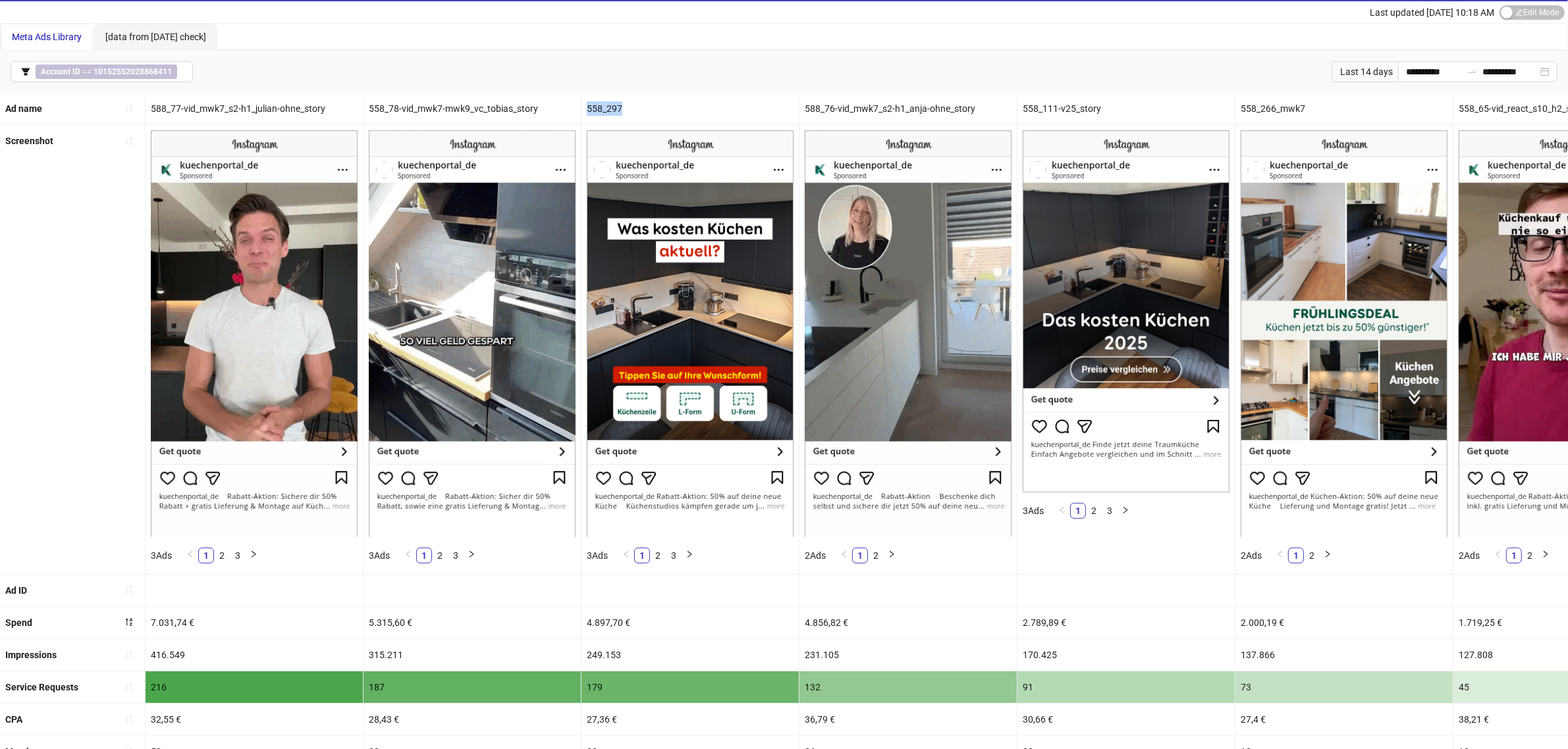
copy div "558_297"
